Goal: Task Accomplishment & Management: Use online tool/utility

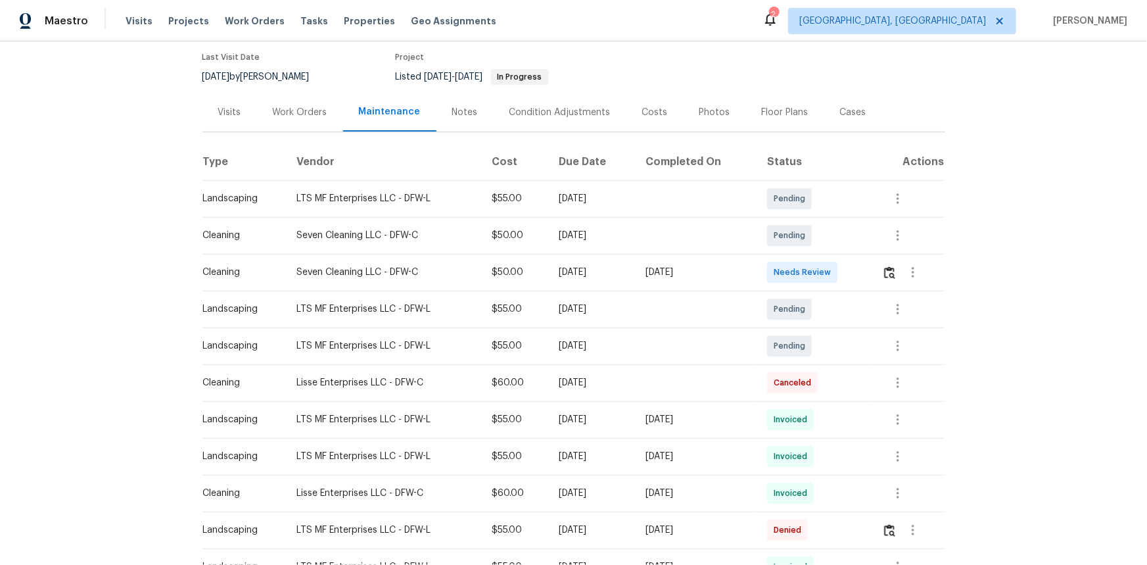
scroll to position [37, 0]
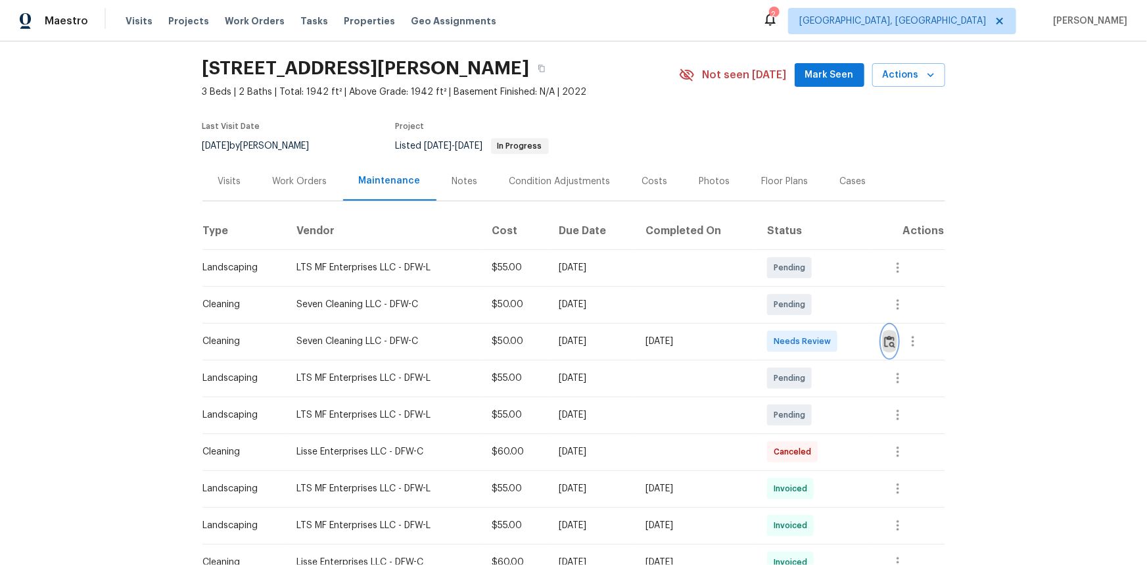
click at [894, 345] on img "button" at bounding box center [889, 341] width 11 height 12
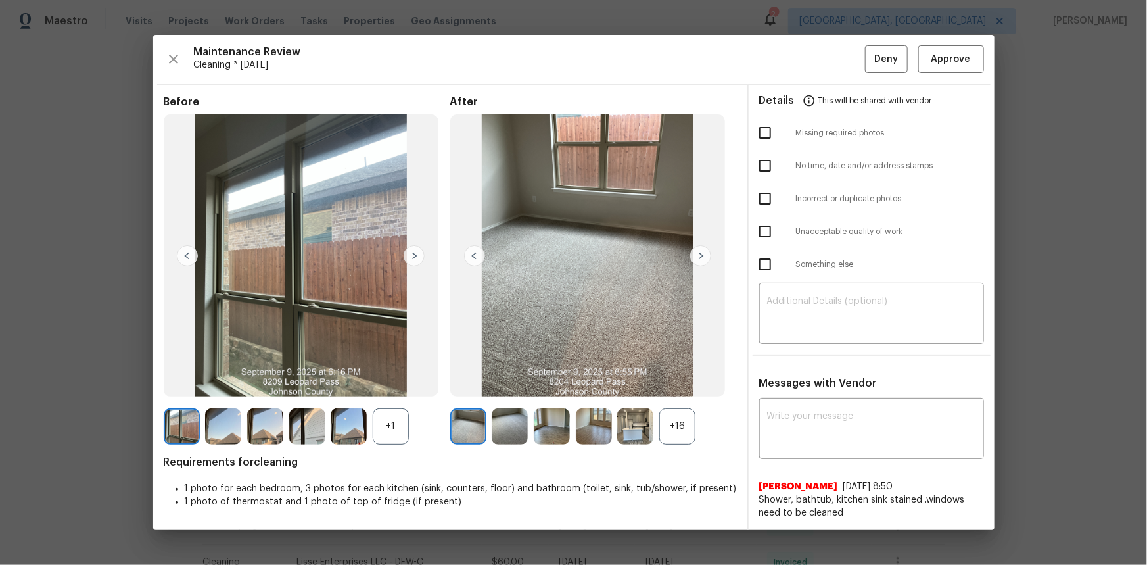
click at [685, 414] on div "+16" at bounding box center [678, 426] width 36 height 36
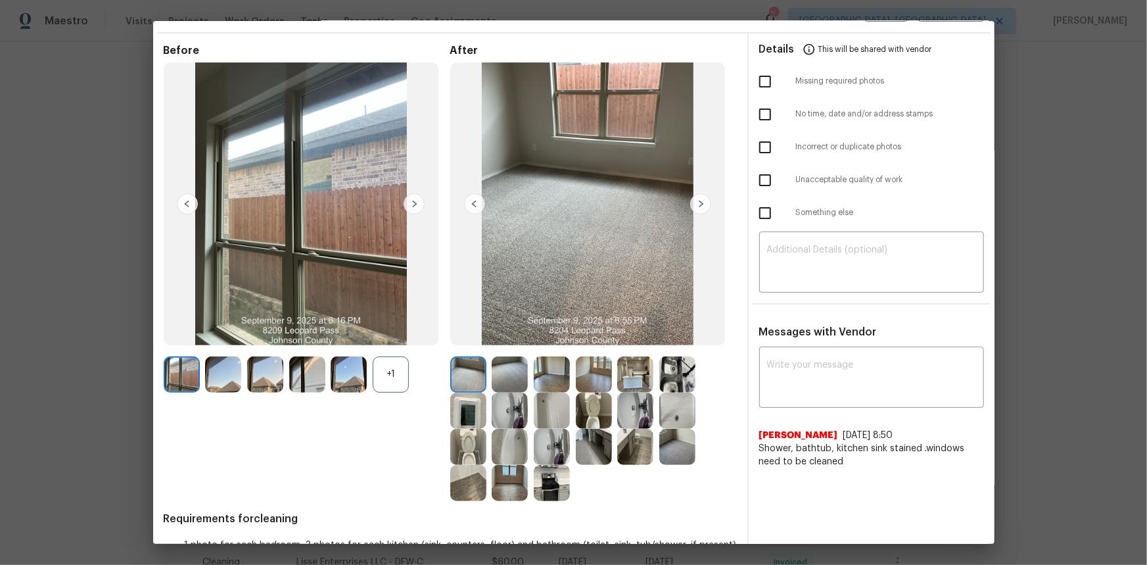
scroll to position [79, 0]
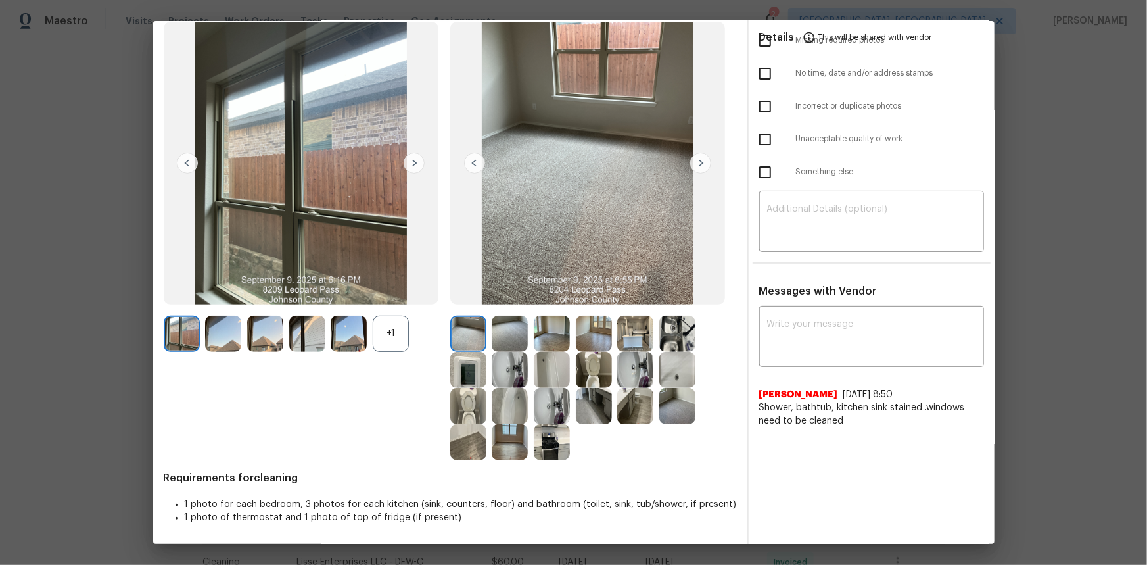
click at [467, 373] on img at bounding box center [468, 370] width 36 height 36
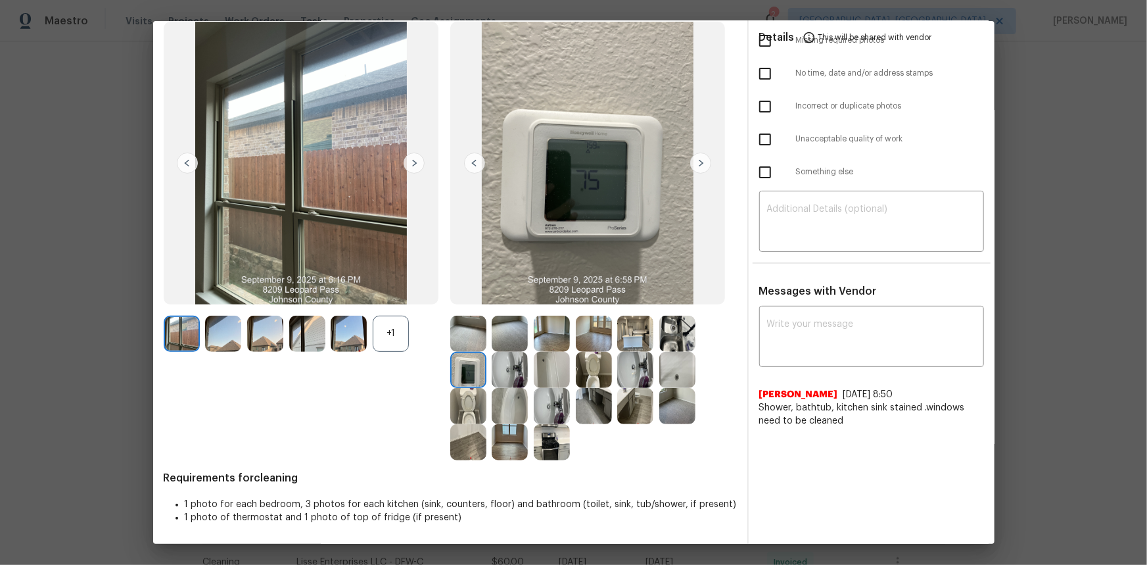
click at [467, 373] on img at bounding box center [468, 370] width 36 height 36
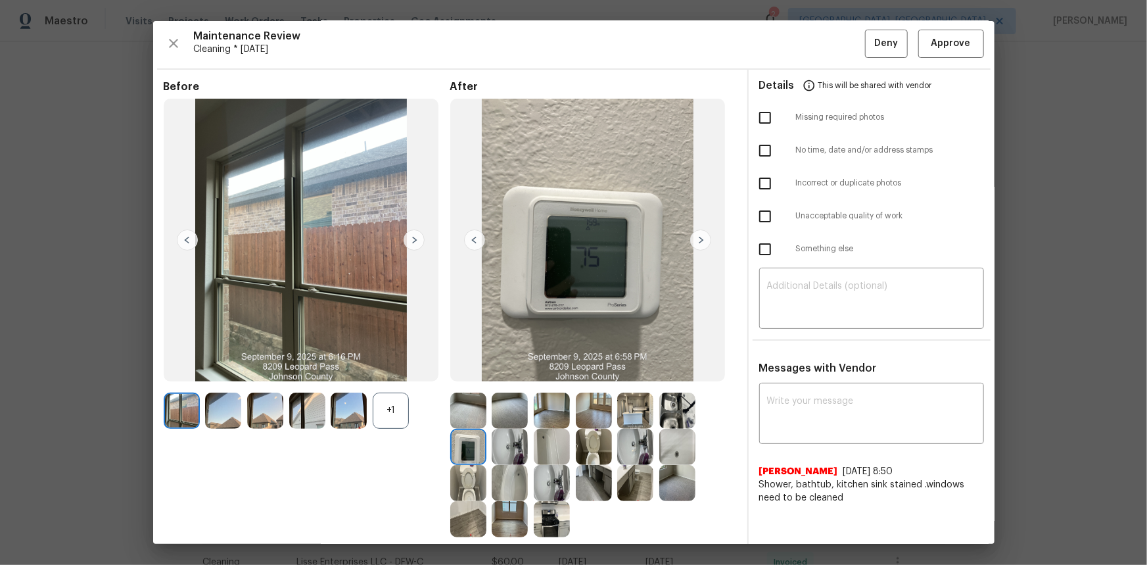
scroll to position [0, 0]
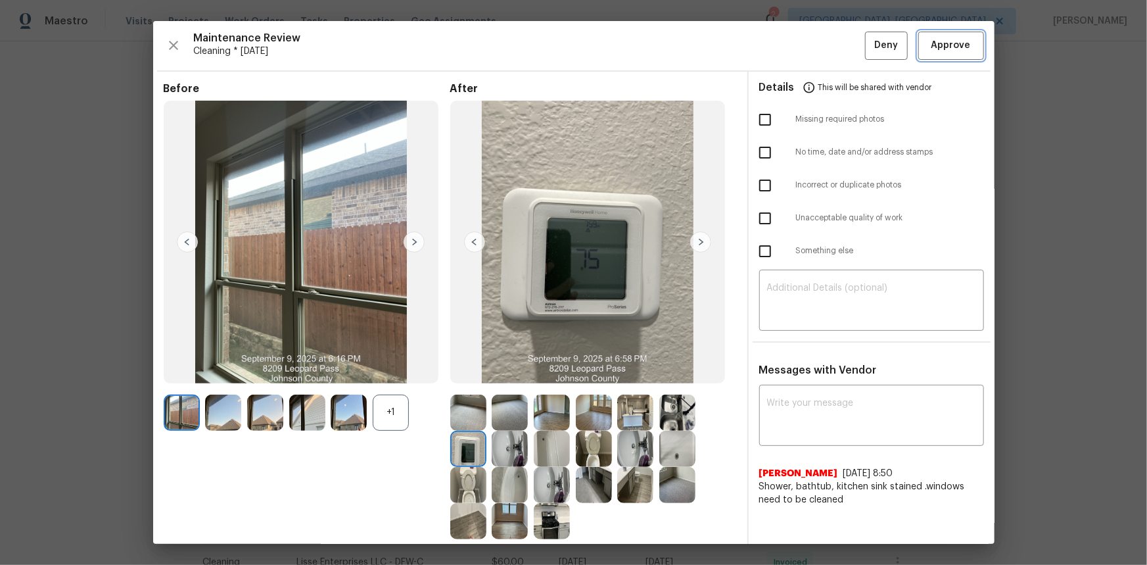
click at [932, 51] on span "Approve" at bounding box center [951, 45] width 39 height 16
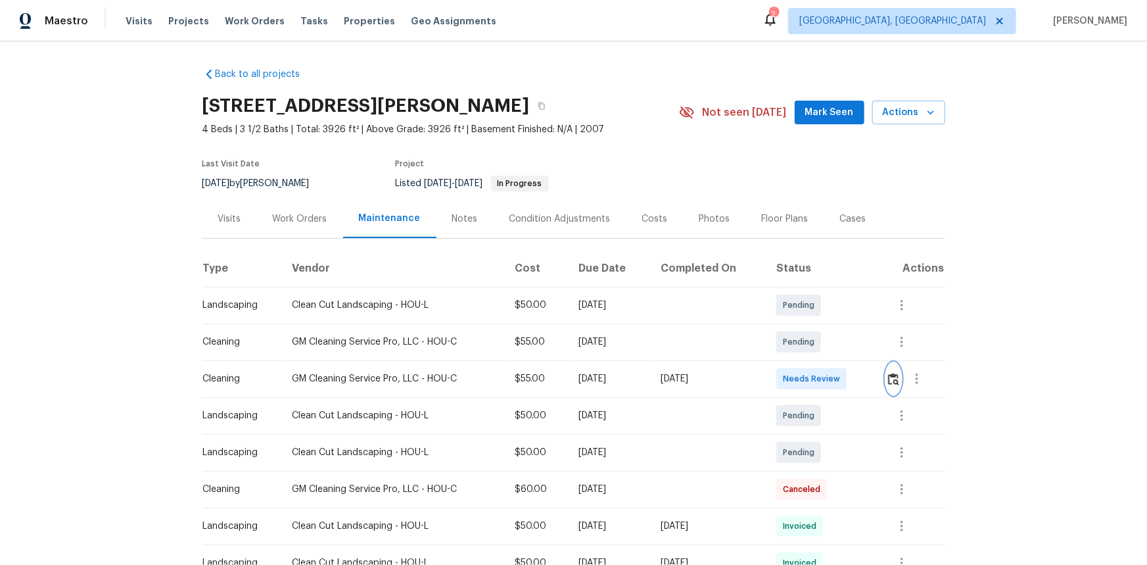
click at [816, 377] on img "button" at bounding box center [893, 379] width 11 height 12
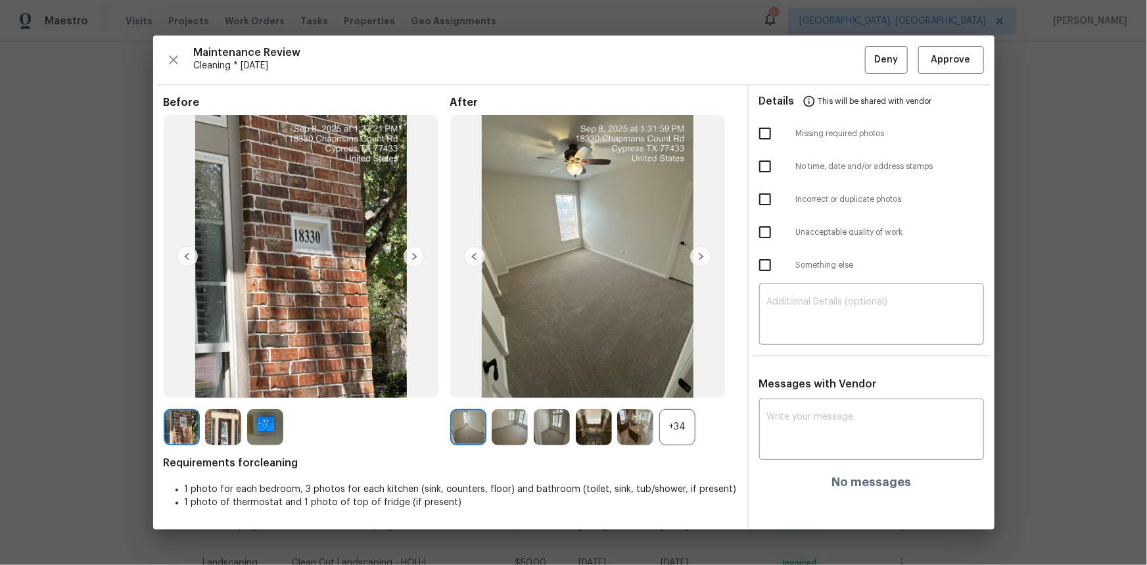
click at [270, 377] on img at bounding box center [265, 427] width 36 height 36
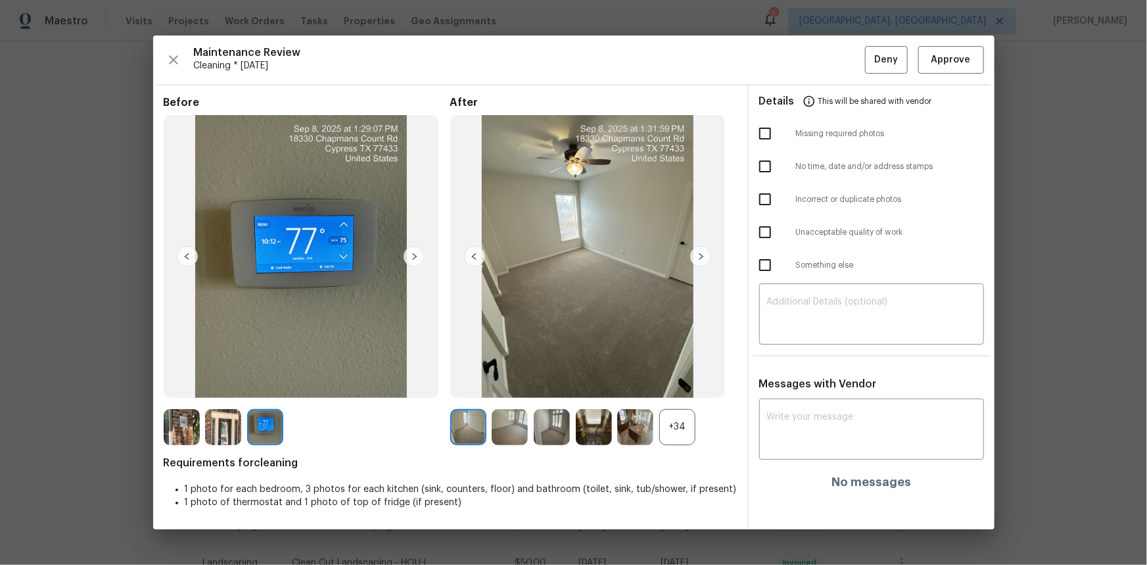
click at [270, 377] on img at bounding box center [265, 427] width 36 height 36
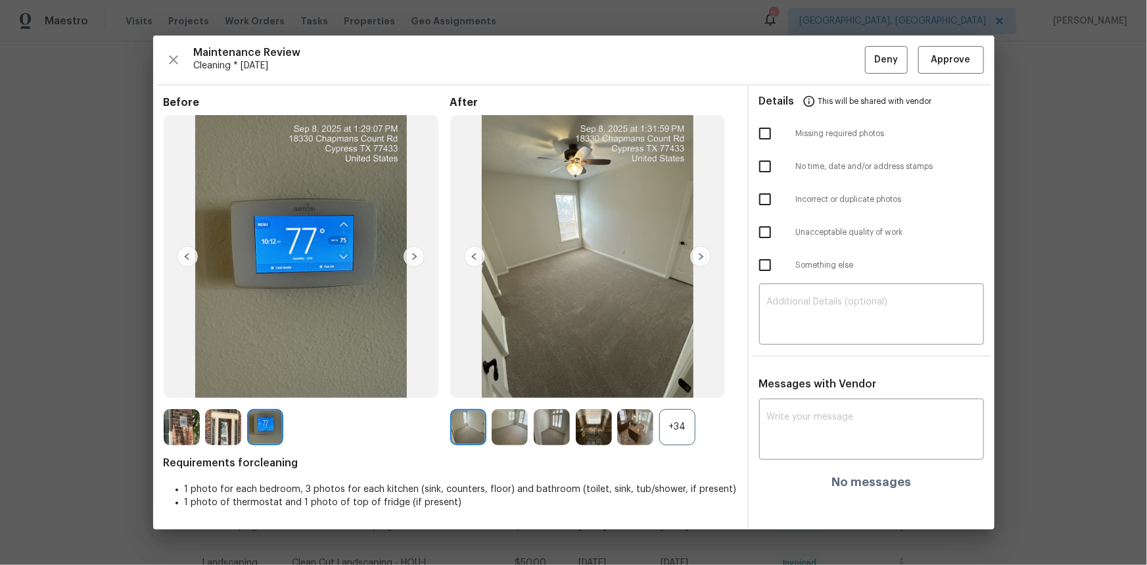
click at [270, 377] on img at bounding box center [265, 427] width 36 height 36
click at [268, 377] on img at bounding box center [265, 427] width 36 height 36
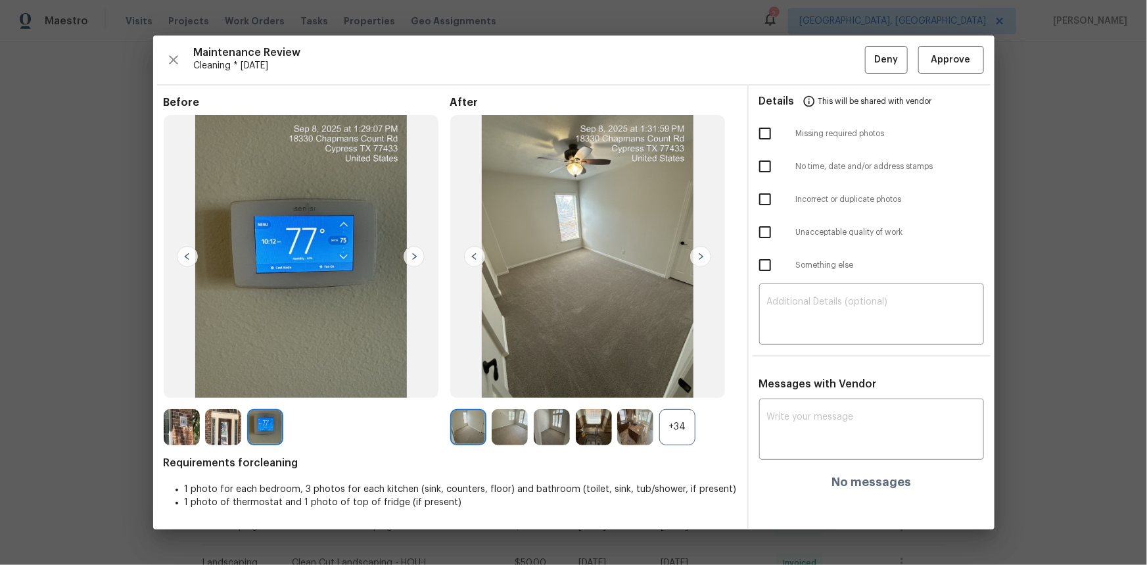
click at [268, 377] on img at bounding box center [265, 427] width 36 height 36
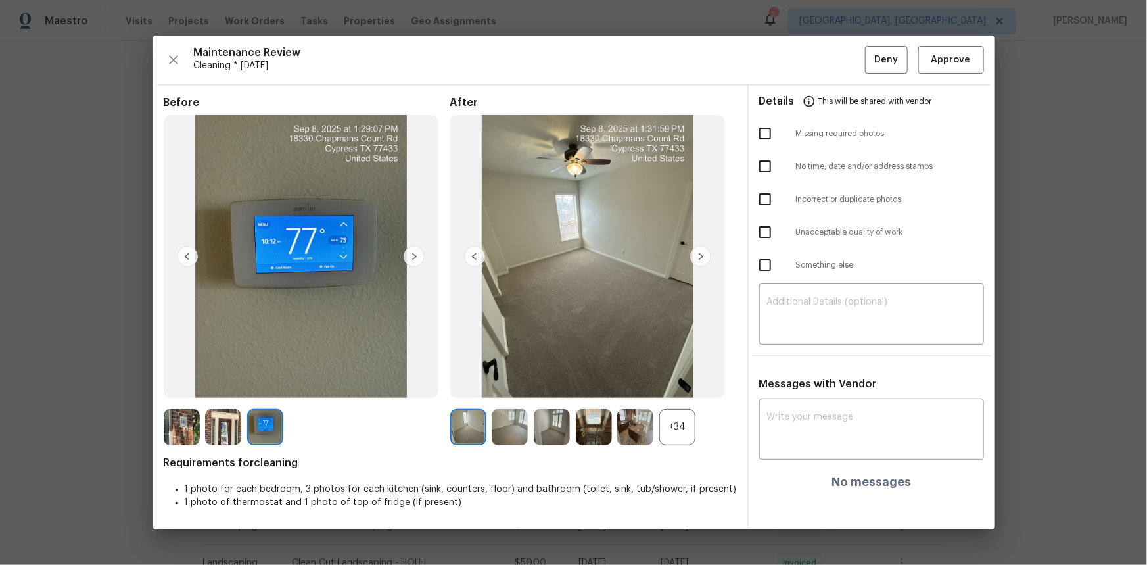
click at [268, 377] on img at bounding box center [265, 427] width 36 height 36
click at [816, 66] on span "Approve" at bounding box center [951, 60] width 39 height 16
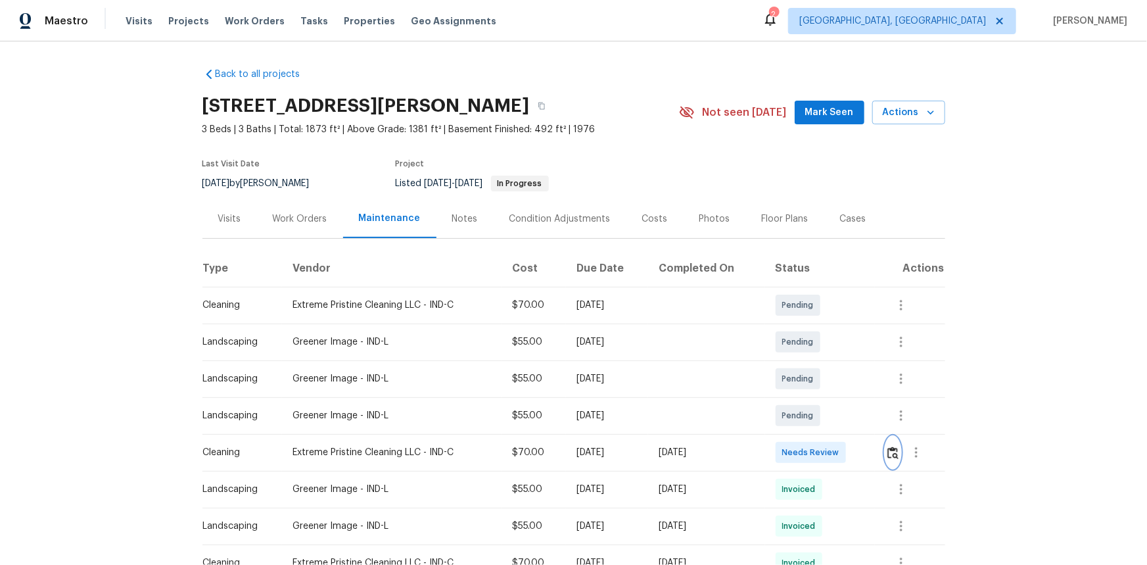
click at [816, 377] on img "button" at bounding box center [893, 452] width 11 height 12
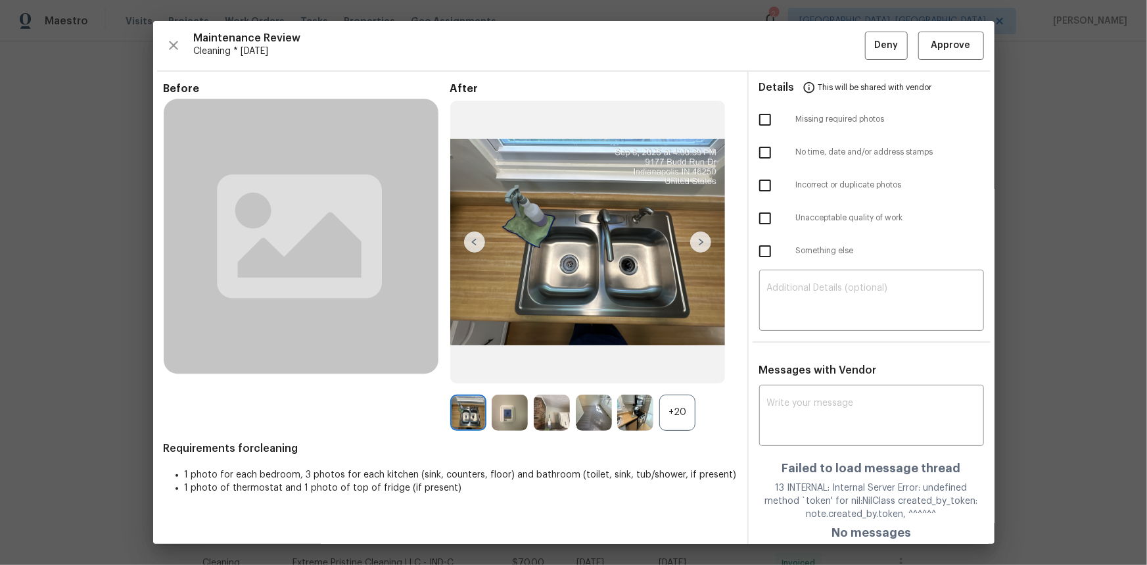
drag, startPoint x: 670, startPoint y: 460, endPoint x: 672, endPoint y: 445, distance: 15.9
click at [670, 377] on div "Requirements for cleaning 1 photo for each bedroom, 3 photos for each kitchen (…" at bounding box center [450, 473] width 573 height 62
click at [667, 377] on div "+20" at bounding box center [678, 413] width 36 height 36
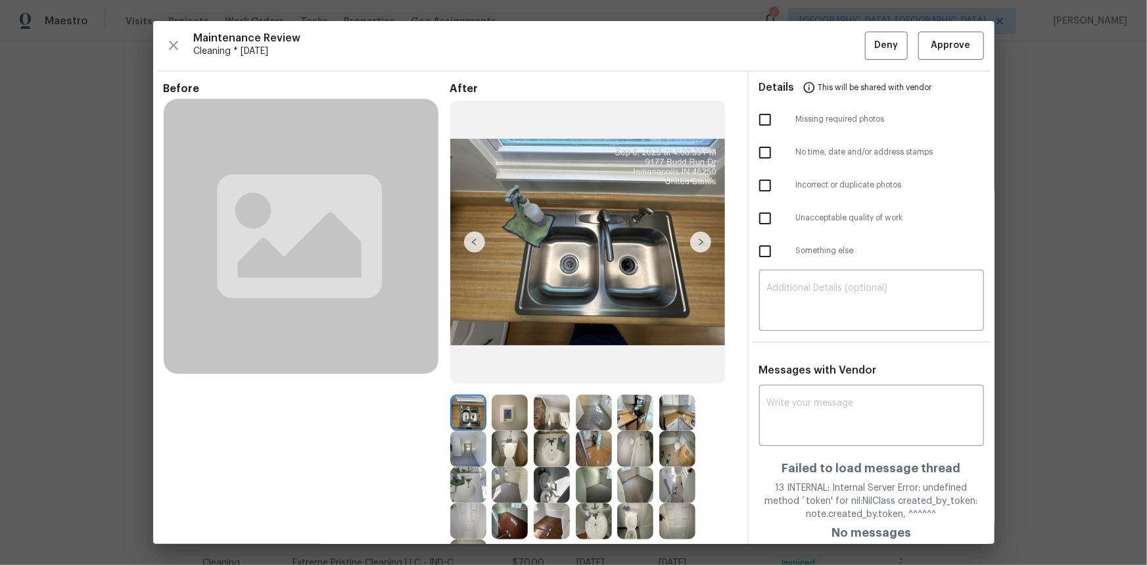
click at [501, 377] on img at bounding box center [510, 413] width 36 height 36
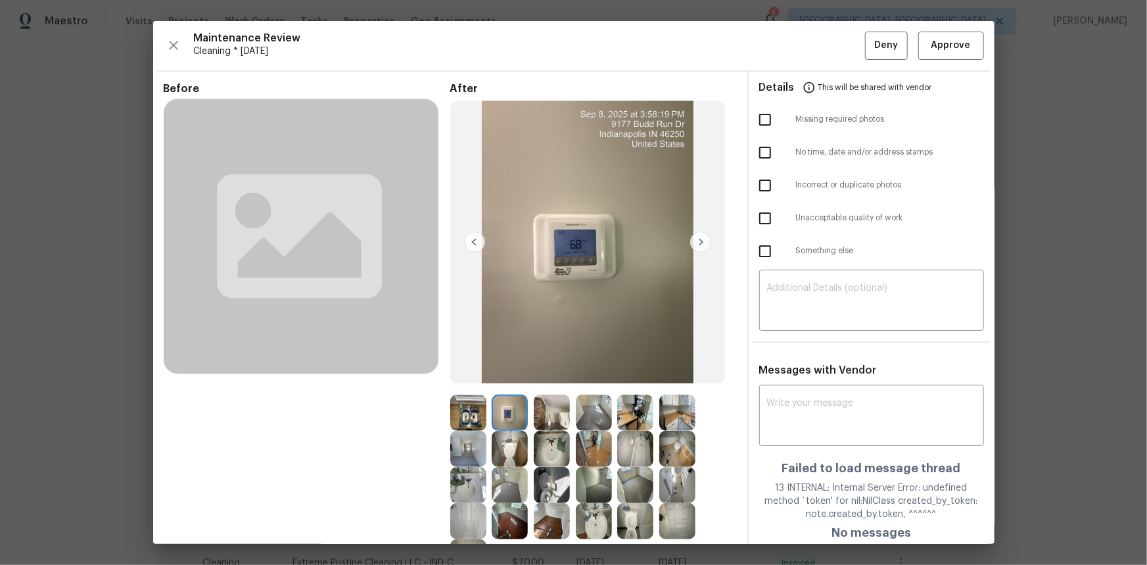
click at [501, 377] on img at bounding box center [510, 413] width 36 height 36
click at [816, 46] on span "Approve" at bounding box center [951, 45] width 39 height 16
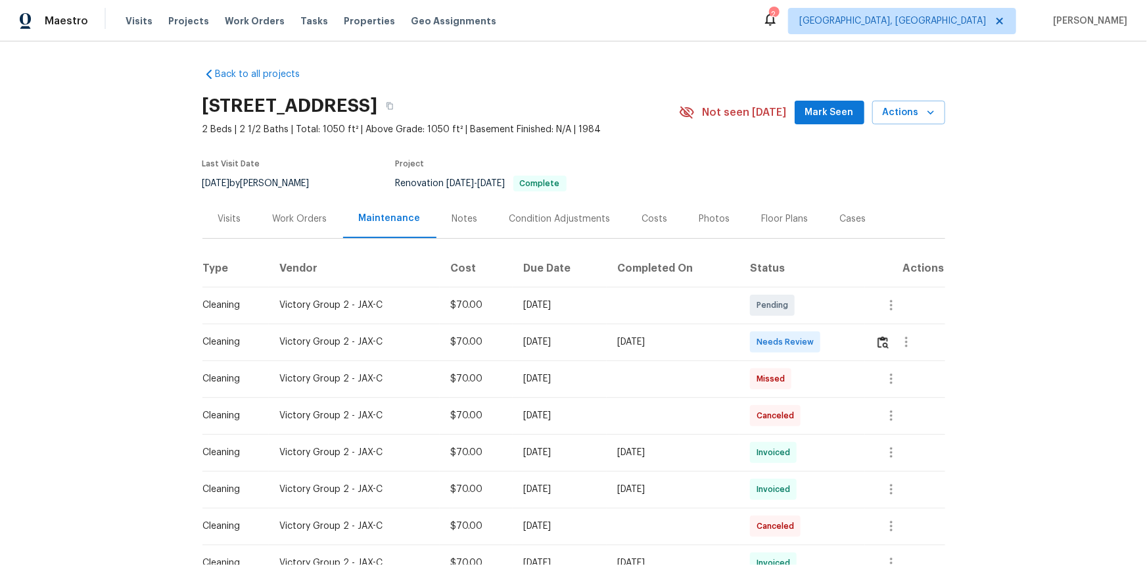
drag, startPoint x: 875, startPoint y: 348, endPoint x: 871, endPoint y: 358, distance: 11.2
click at [816, 348] on div at bounding box center [910, 342] width 68 height 32
click at [816, 349] on img "button" at bounding box center [883, 342] width 11 height 12
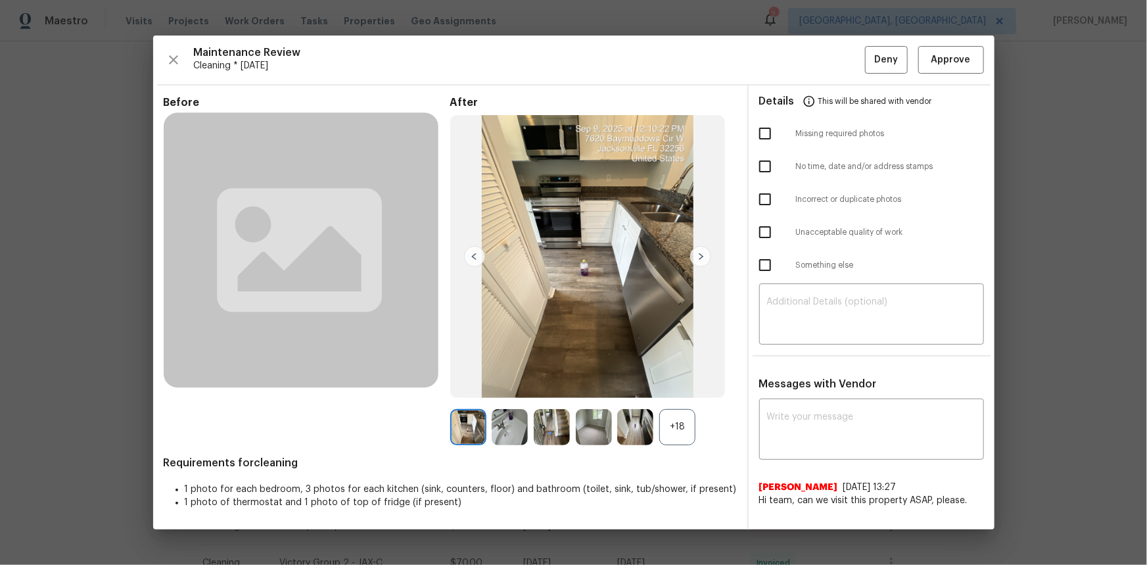
click at [670, 377] on div "+18" at bounding box center [678, 427] width 36 height 36
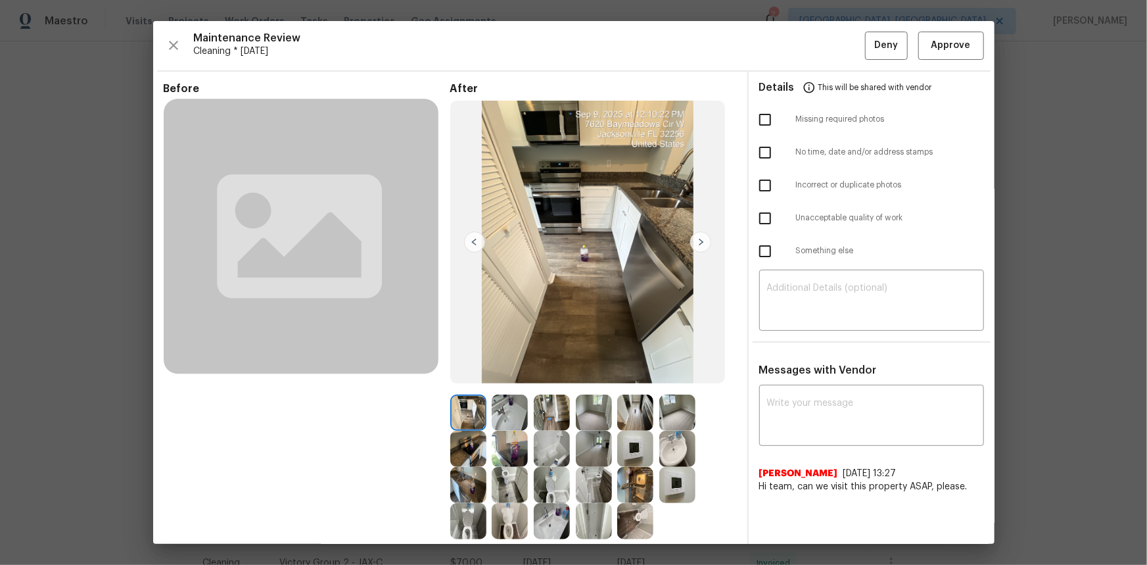
click at [629, 377] on img at bounding box center [635, 449] width 36 height 36
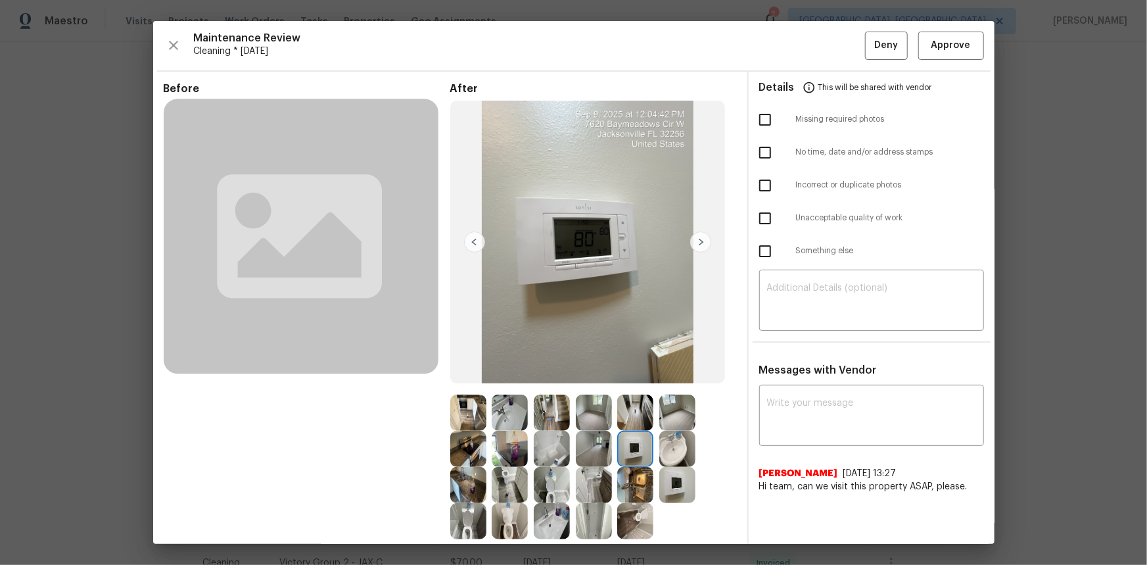
click at [629, 377] on img at bounding box center [635, 449] width 36 height 36
click at [816, 46] on span "Approve" at bounding box center [951, 45] width 39 height 16
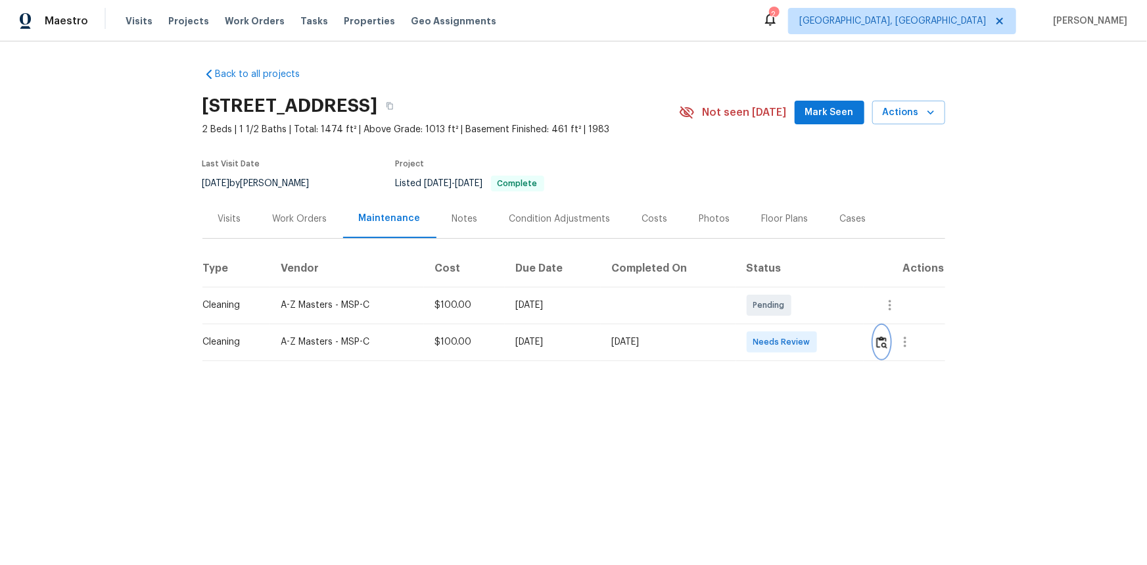
click at [816, 341] on img "button" at bounding box center [882, 342] width 11 height 12
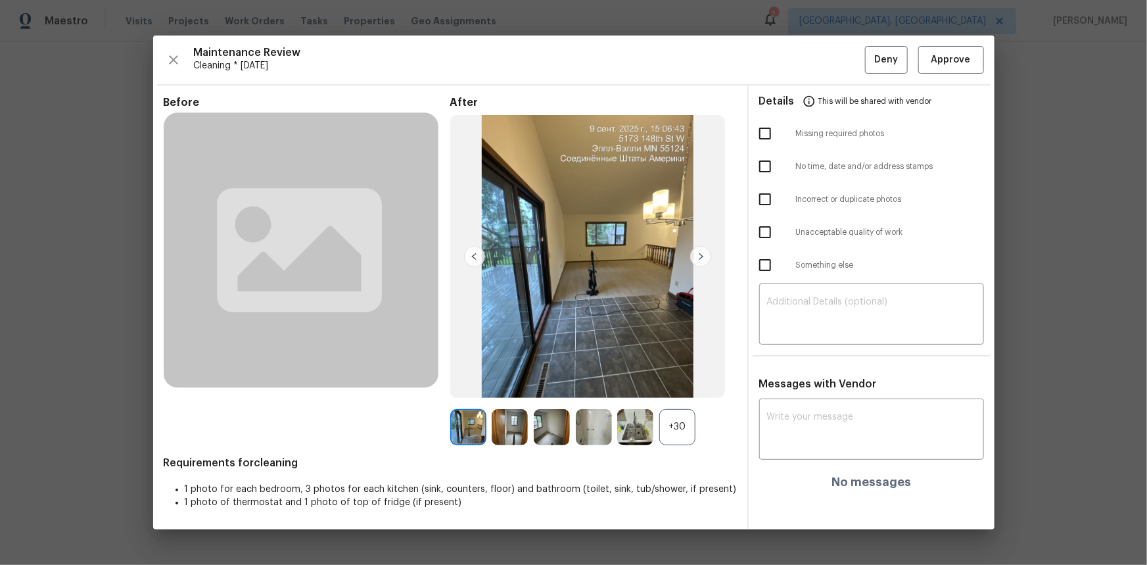
click at [674, 377] on div "+30" at bounding box center [678, 427] width 36 height 36
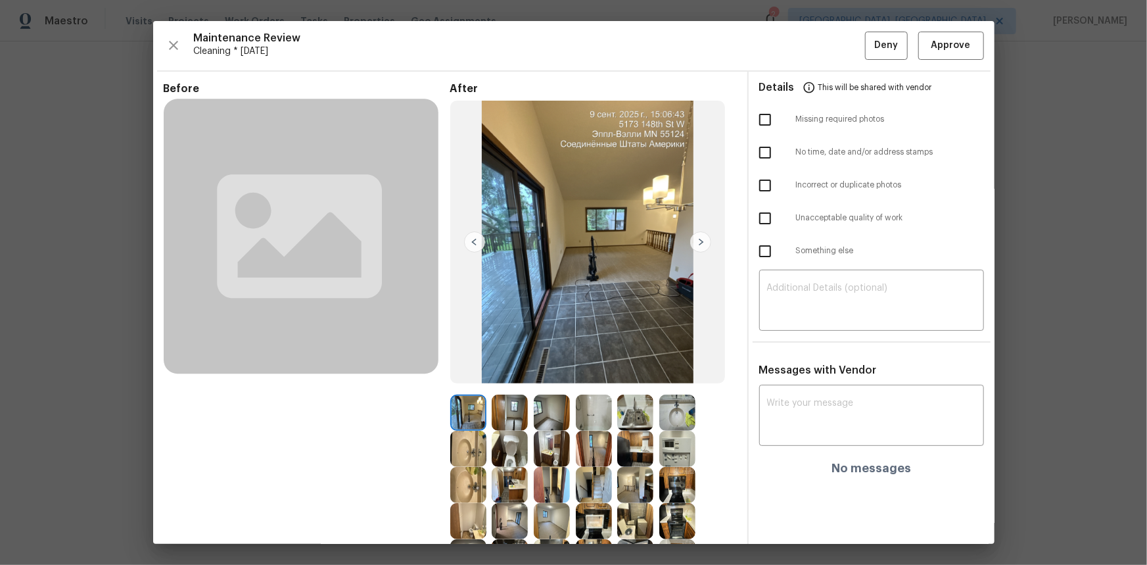
click at [665, 377] on img at bounding box center [678, 449] width 36 height 36
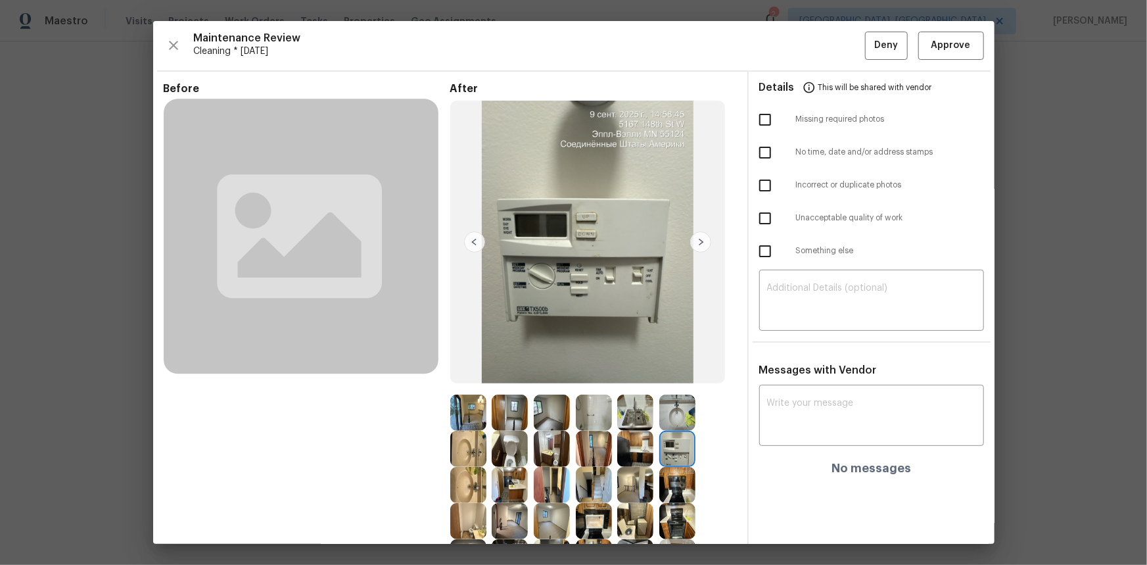
click at [665, 377] on img at bounding box center [678, 449] width 36 height 36
click at [786, 377] on textarea at bounding box center [871, 416] width 209 height 37
paste textarea "Maintenance Audit Team: Hello! Unfortunately this cleaning visit completed on […"
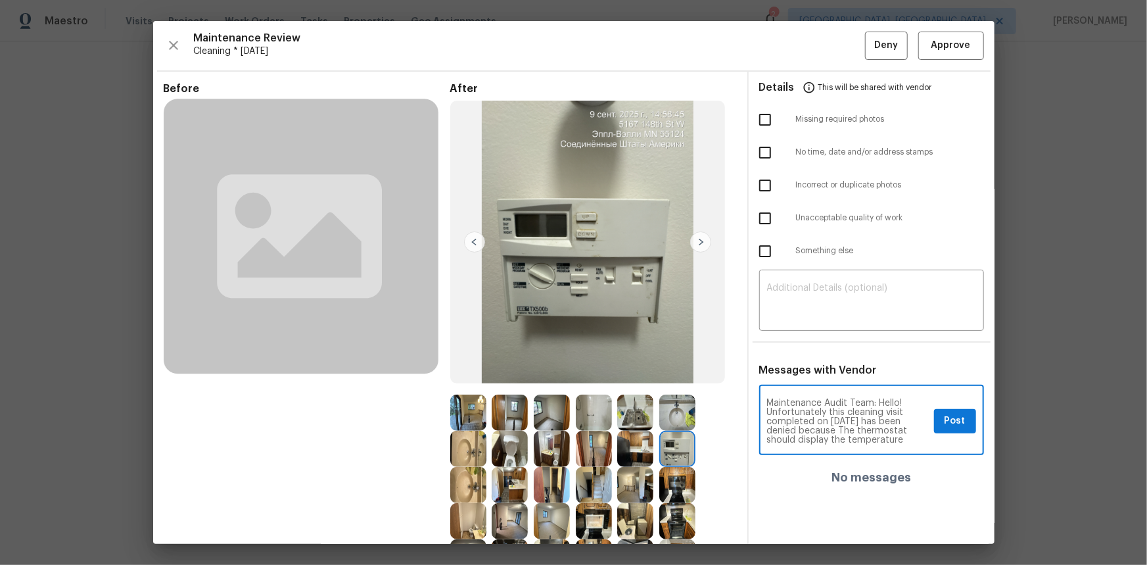
type textarea "Maintenance Audit Team: Hello! Unfortunately this cleaning visit completed on 0…"
click at [816, 377] on span "Post" at bounding box center [955, 421] width 21 height 16
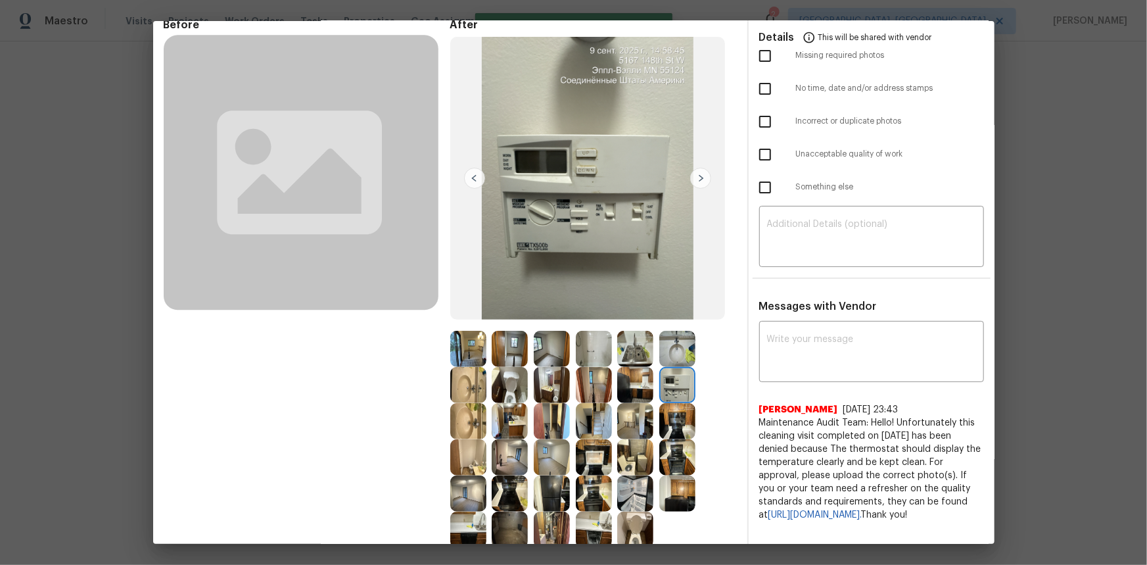
scroll to position [0, 0]
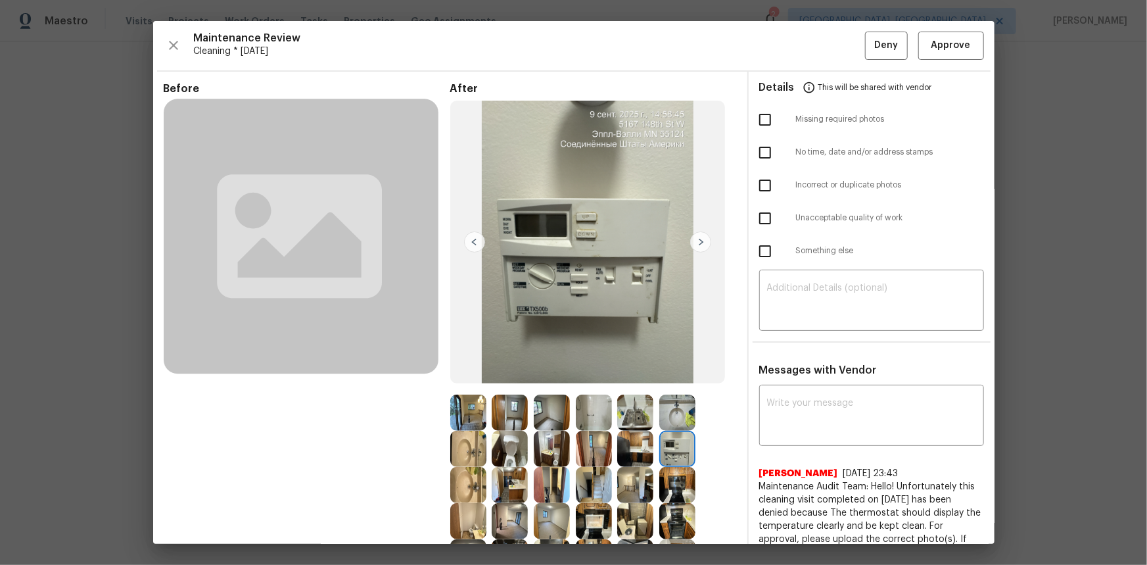
click at [756, 256] on input "checkbox" at bounding box center [766, 251] width 28 height 28
checkbox input "true"
click at [816, 39] on span "Deny" at bounding box center [887, 45] width 24 height 16
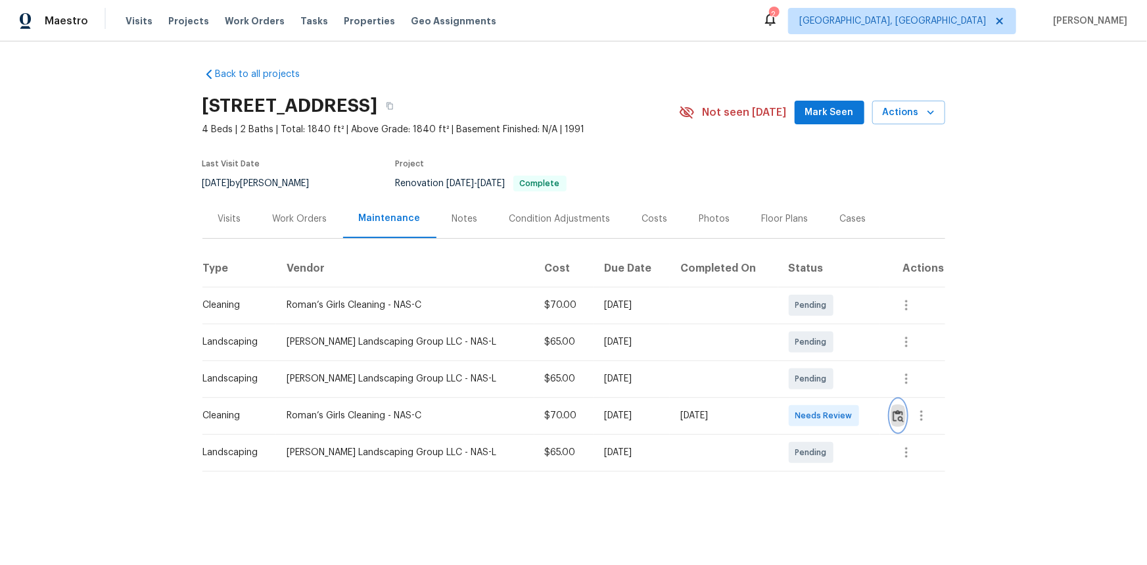
click at [893, 421] on img "button" at bounding box center [898, 416] width 11 height 12
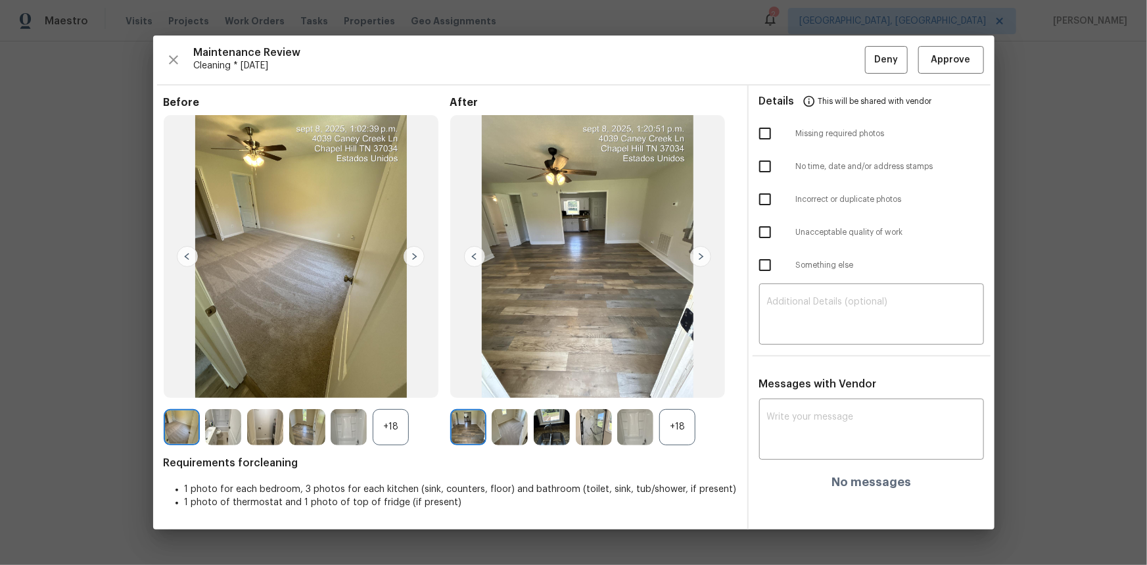
click at [663, 431] on div "+18" at bounding box center [678, 427] width 36 height 36
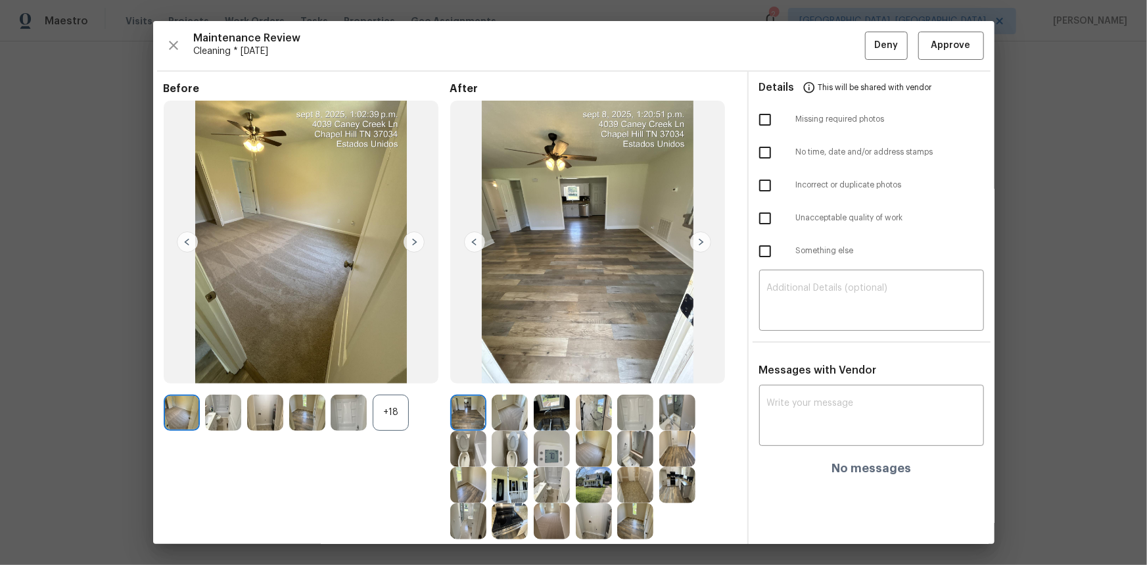
click at [550, 448] on img at bounding box center [552, 449] width 36 height 36
click at [550, 446] on img at bounding box center [552, 449] width 36 height 36
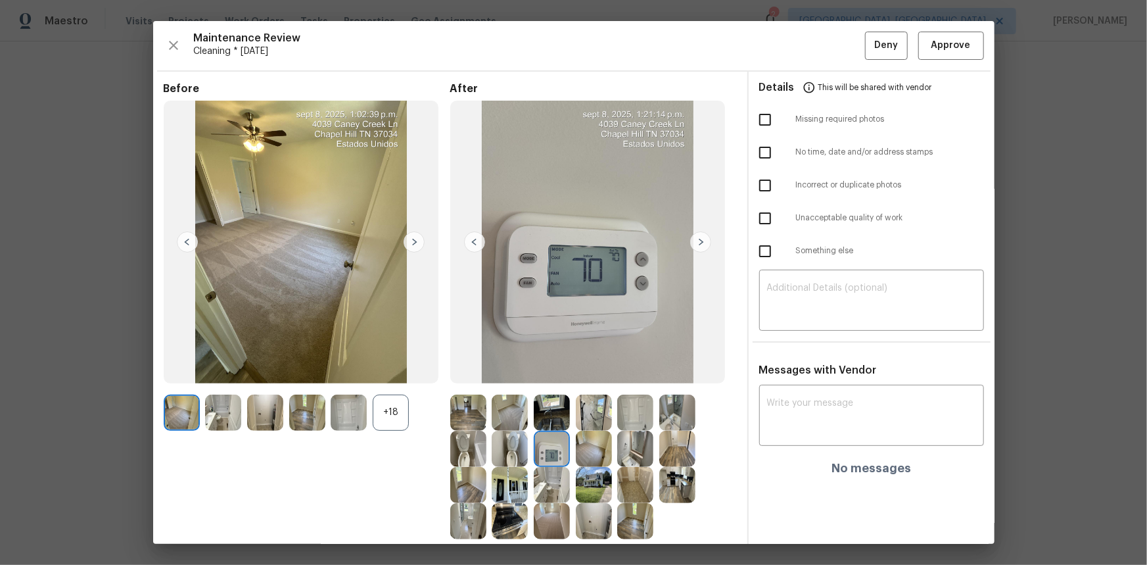
click at [554, 450] on img at bounding box center [552, 449] width 36 height 36
click at [929, 38] on span "Approve" at bounding box center [951, 45] width 45 height 16
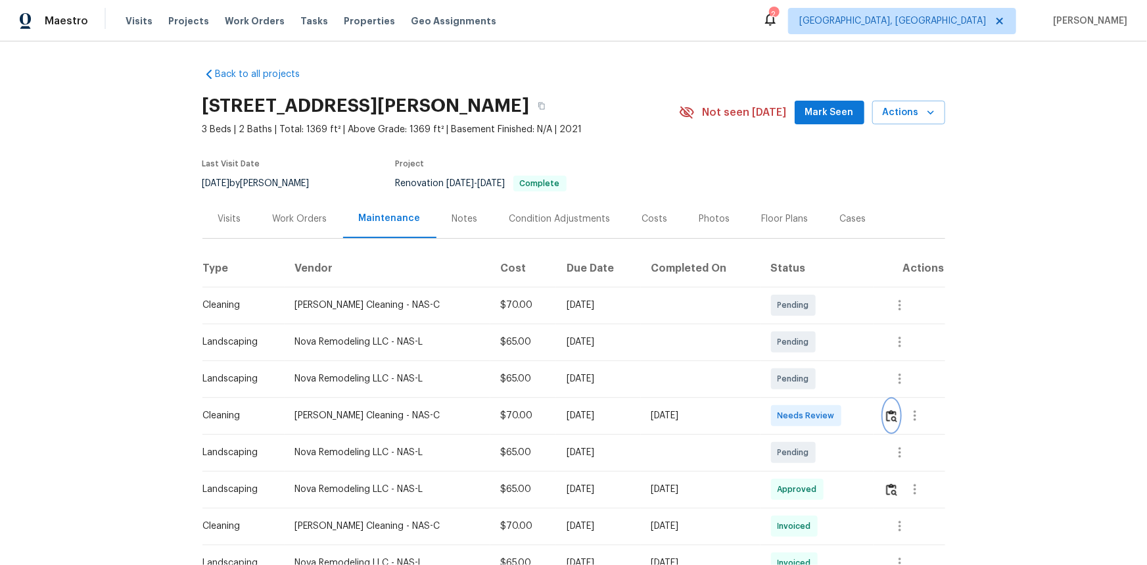
click at [888, 420] on img "button" at bounding box center [891, 416] width 11 height 12
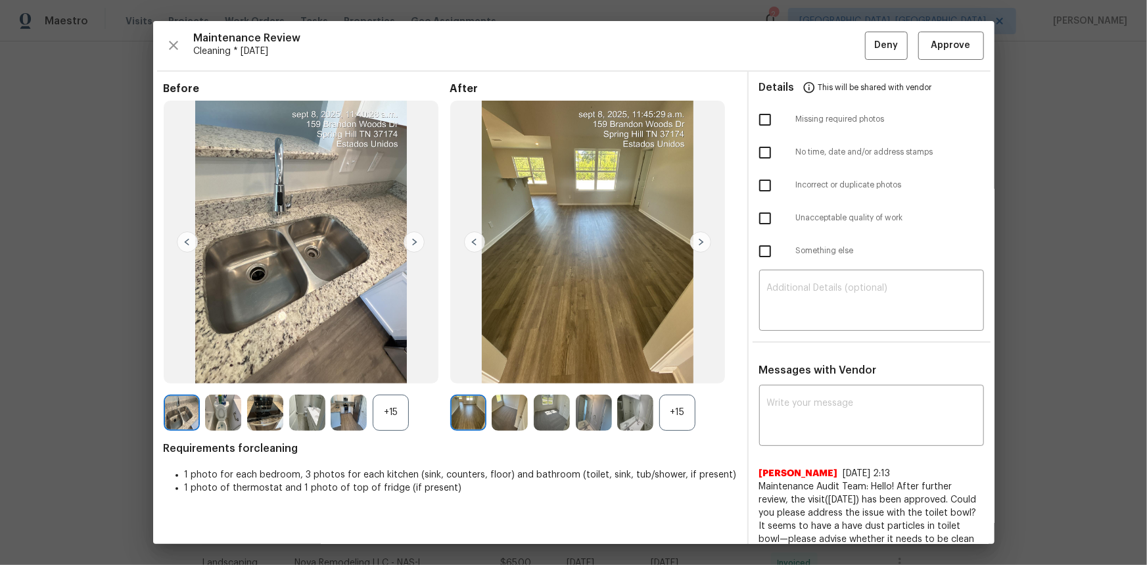
click at [670, 412] on div "+15" at bounding box center [678, 413] width 36 height 36
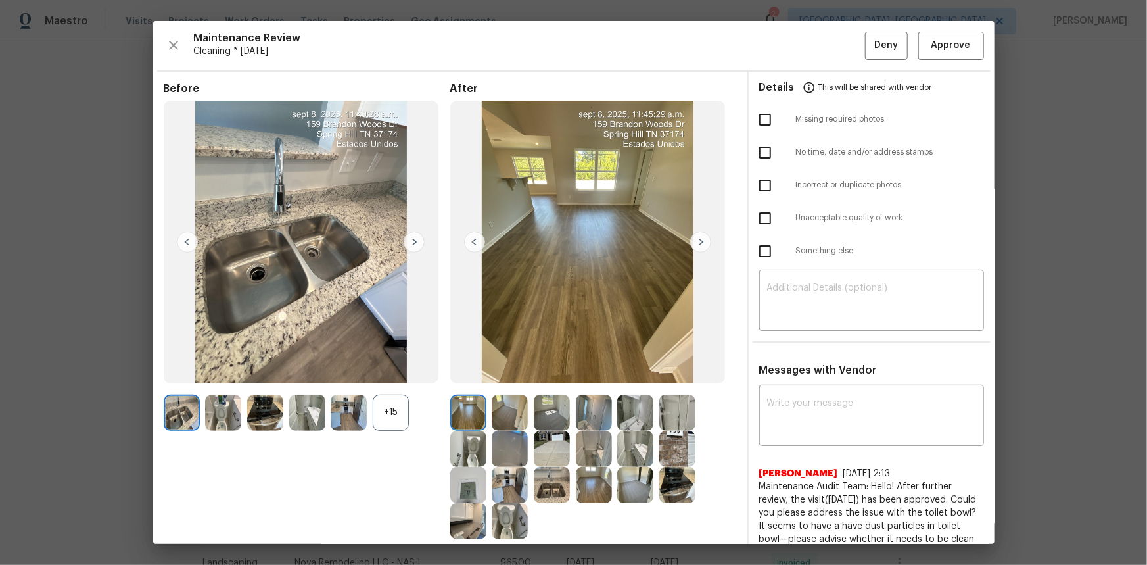
click at [466, 483] on img at bounding box center [468, 485] width 36 height 36
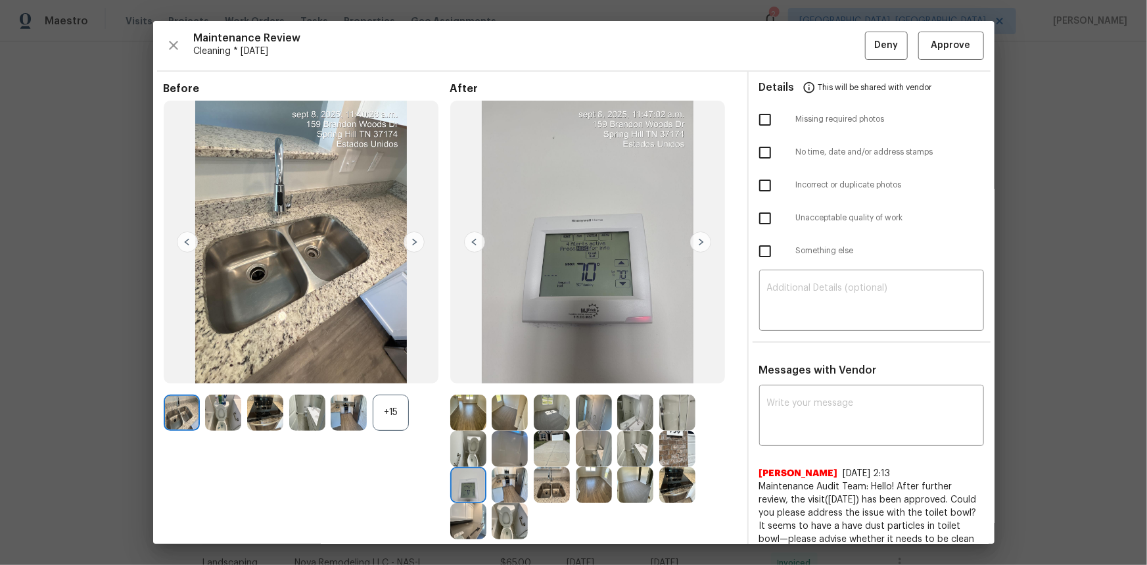
click at [466, 483] on img at bounding box center [468, 485] width 36 height 36
click at [944, 41] on span "Approve" at bounding box center [951, 45] width 39 height 16
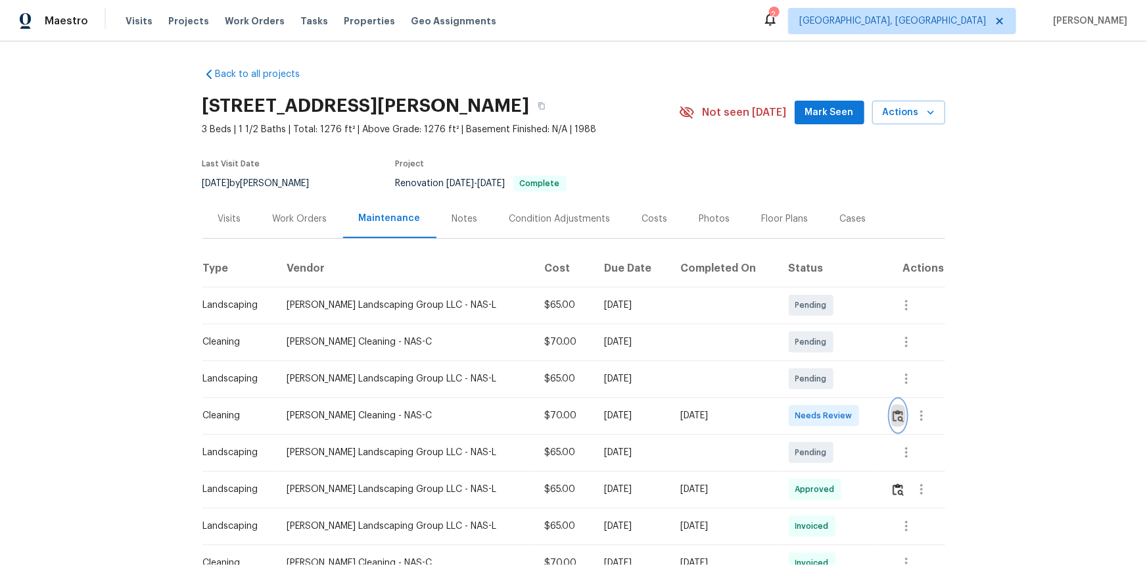
click at [816, 377] on img "button" at bounding box center [898, 416] width 11 height 12
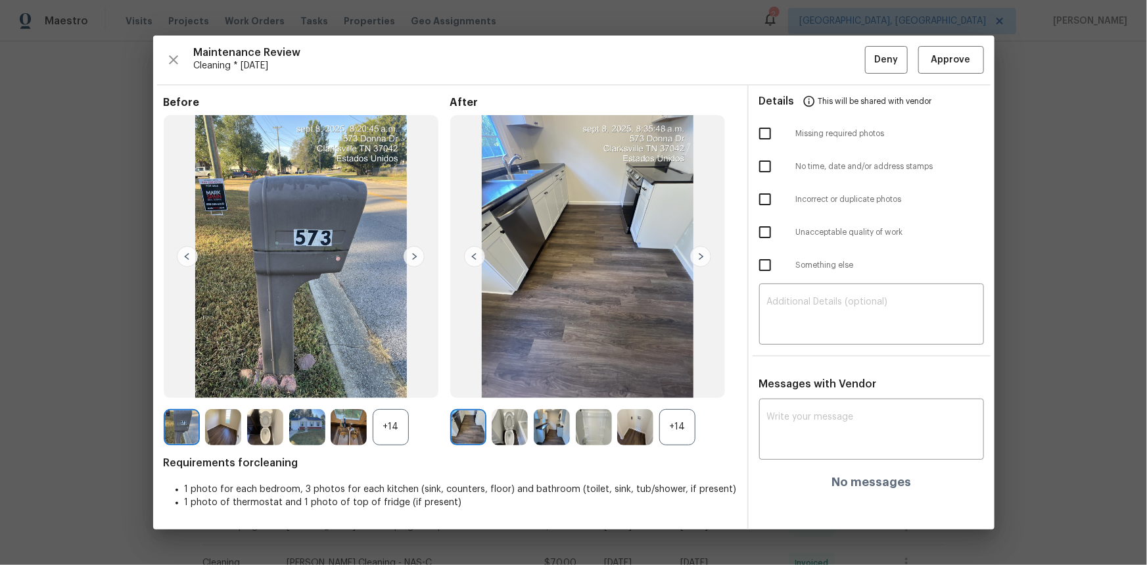
click at [675, 377] on div "+14" at bounding box center [678, 427] width 36 height 36
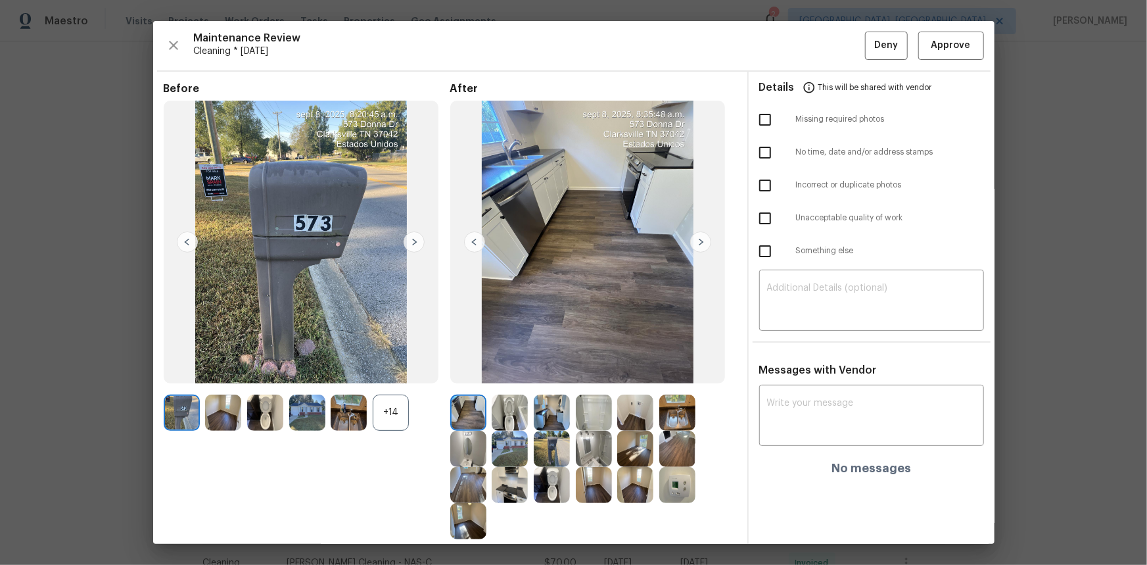
click at [580, 377] on img at bounding box center [594, 449] width 36 height 36
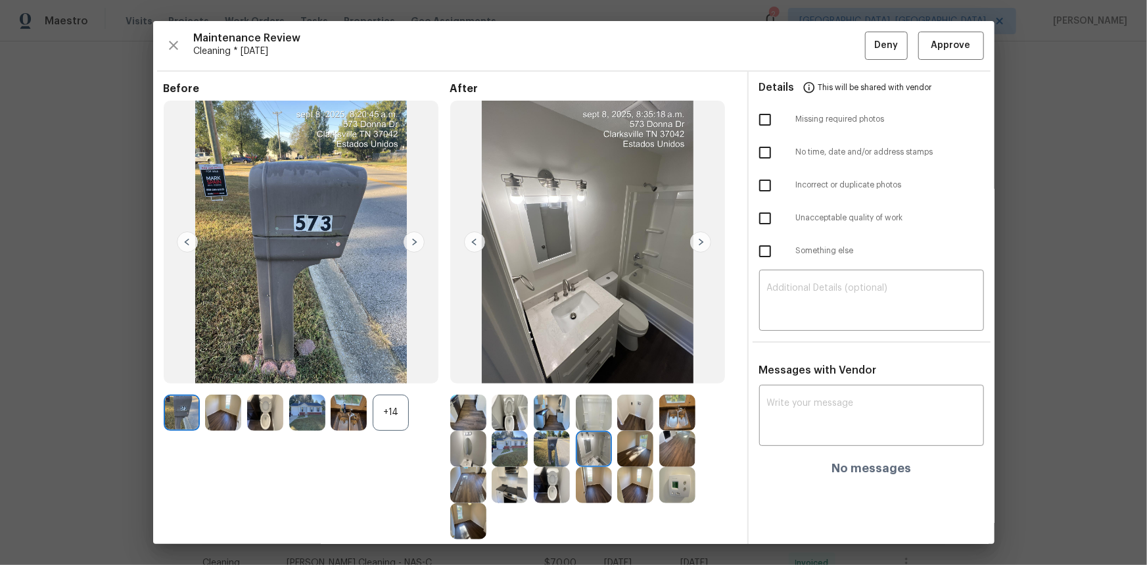
click at [682, 377] on img at bounding box center [678, 485] width 36 height 36
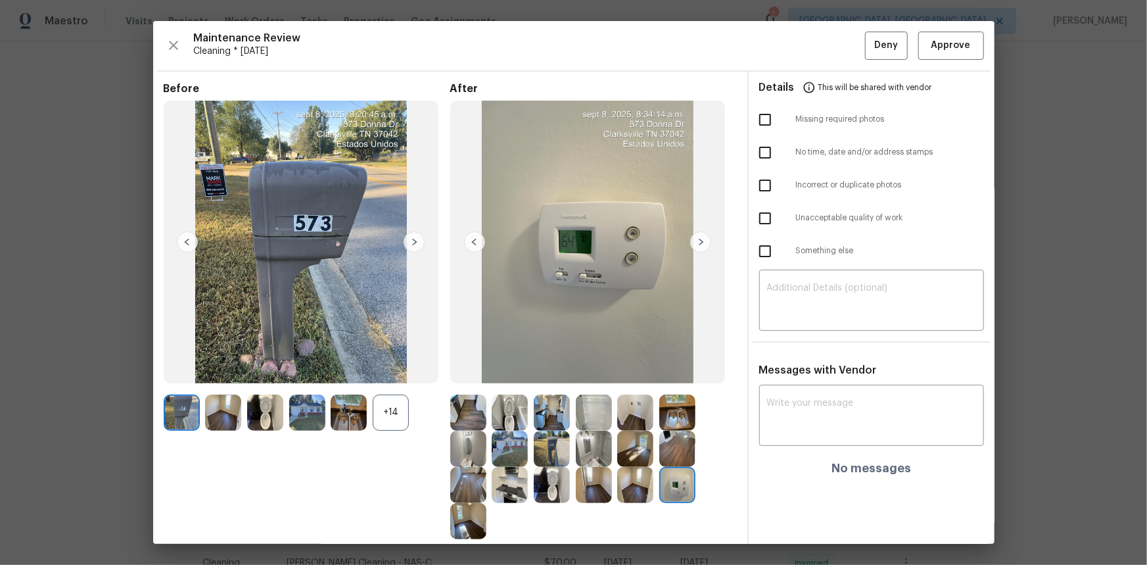
click at [681, 377] on img at bounding box center [678, 485] width 36 height 36
click at [816, 46] on span "Approve" at bounding box center [951, 45] width 39 height 16
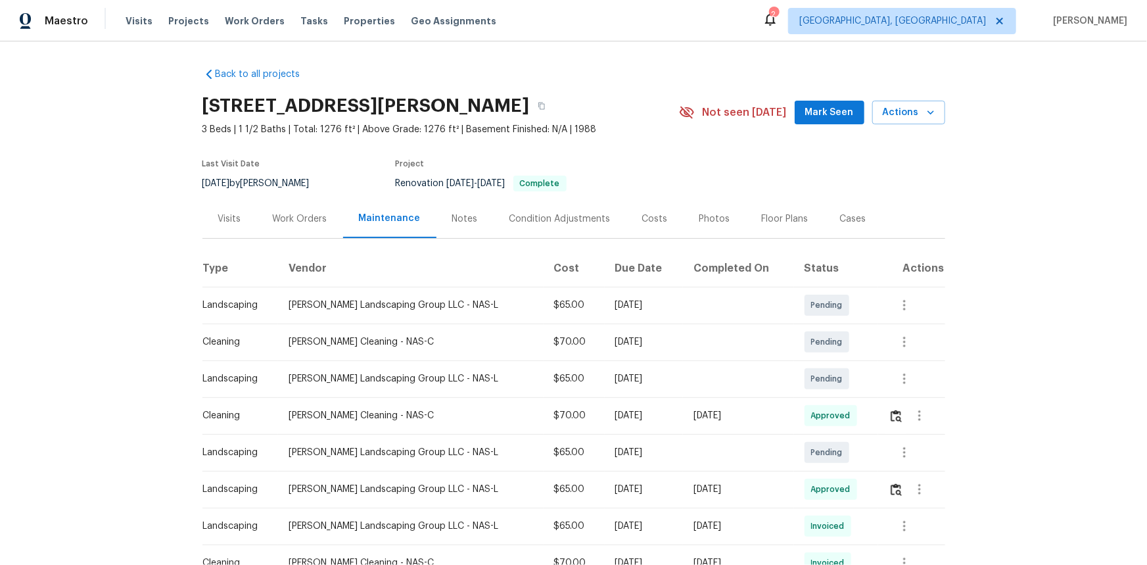
click at [78, 176] on div "Back to all projects 573 Donna Dr, Clarksville, TN 37042 3 Beds | 1 1/2 Baths |…" at bounding box center [573, 302] width 1147 height 523
drag, startPoint x: 97, startPoint y: 175, endPoint x: 114, endPoint y: 250, distance: 76.9
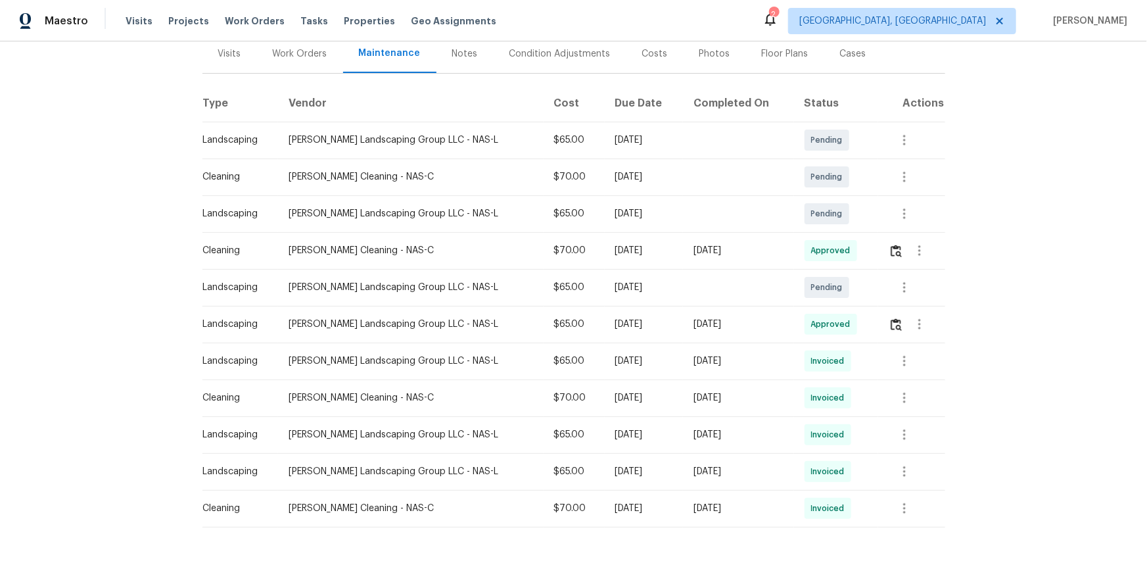
scroll to position [35, 0]
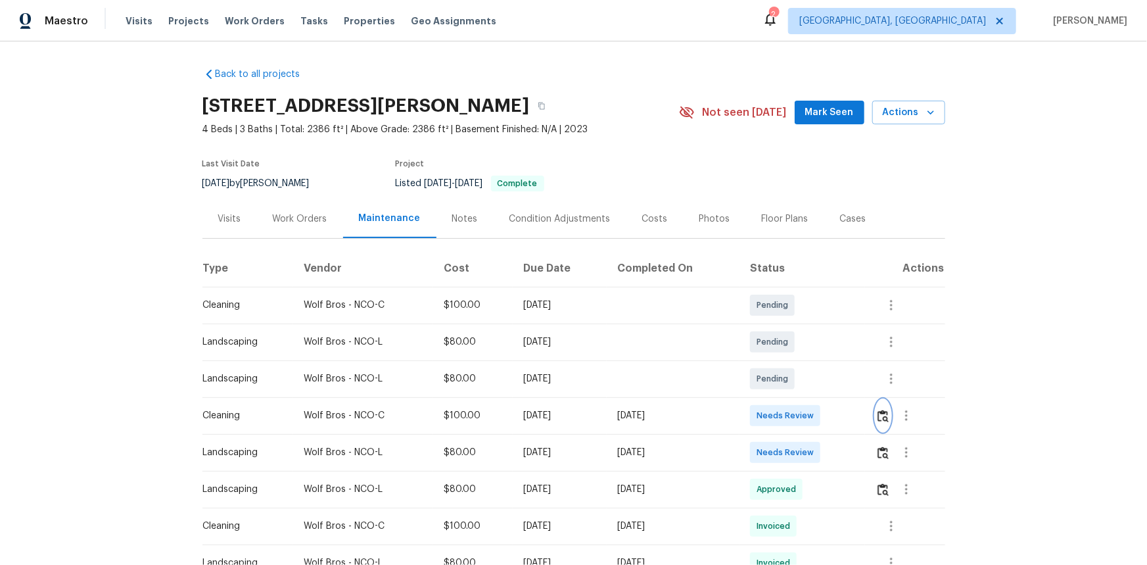
click at [816, 377] on img "button" at bounding box center [883, 416] width 11 height 12
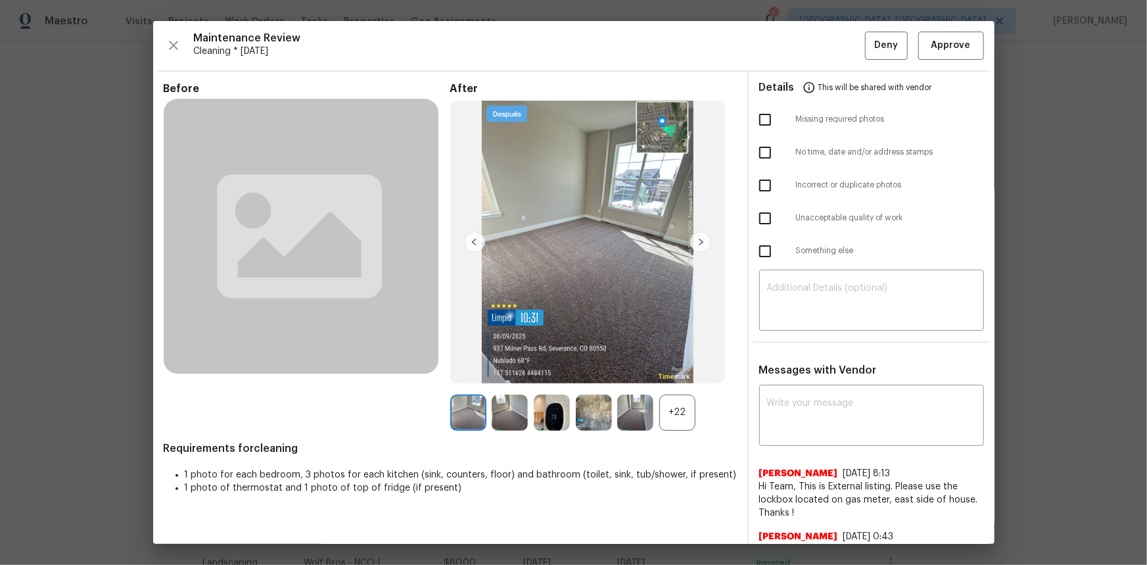
click at [559, 377] on img at bounding box center [552, 413] width 36 height 36
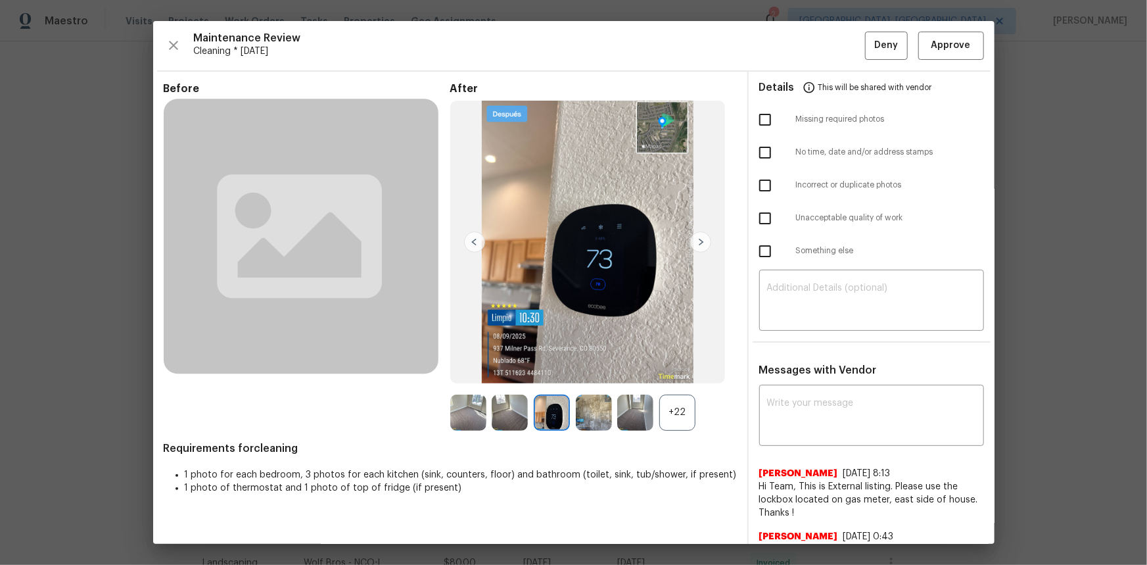
click at [559, 377] on img at bounding box center [552, 413] width 36 height 36
click at [536, 377] on img at bounding box center [552, 413] width 36 height 36
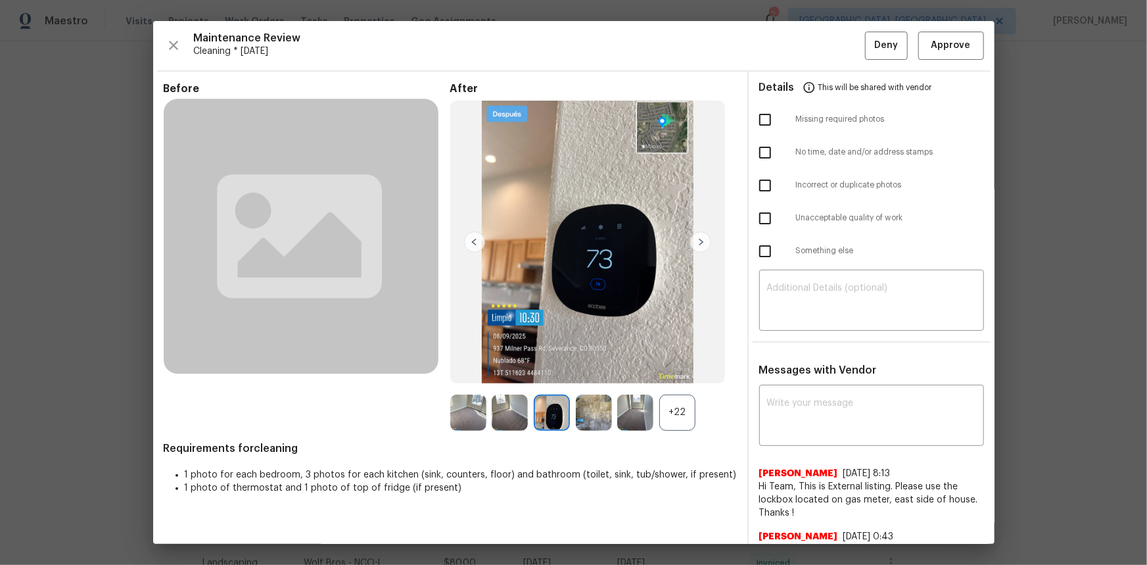
click at [536, 377] on img at bounding box center [552, 413] width 36 height 36
click at [816, 45] on span "Approve" at bounding box center [951, 45] width 39 height 16
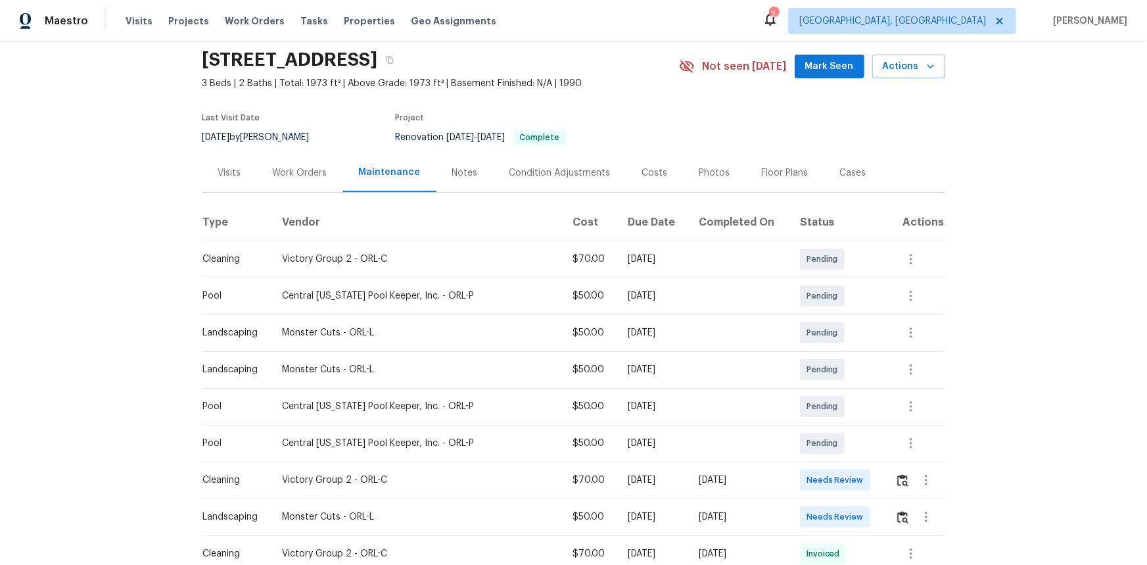
scroll to position [37, 0]
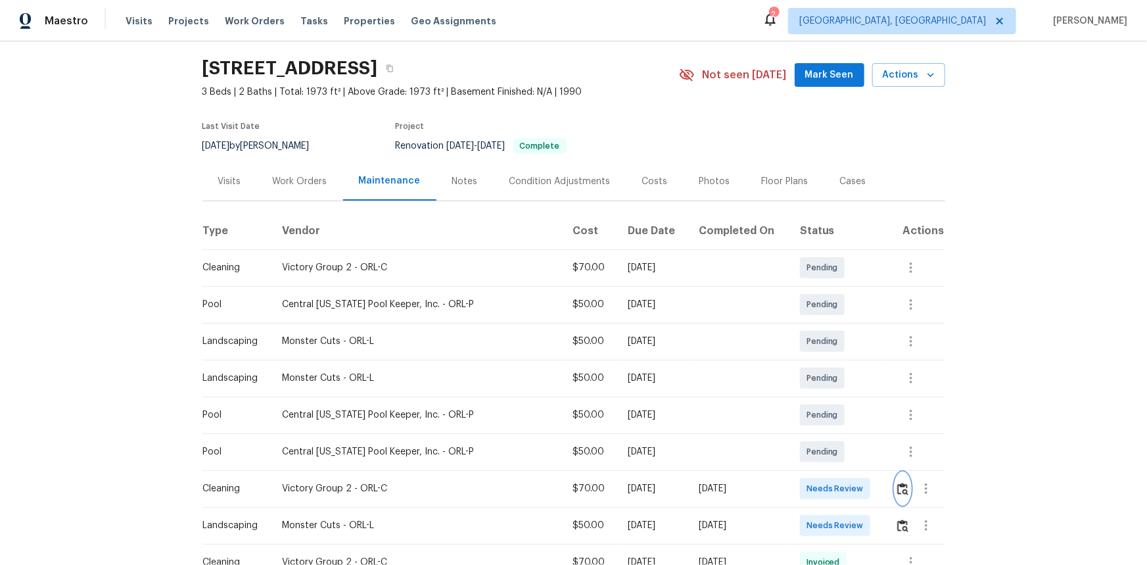
click at [905, 497] on button "button" at bounding box center [903, 489] width 15 height 32
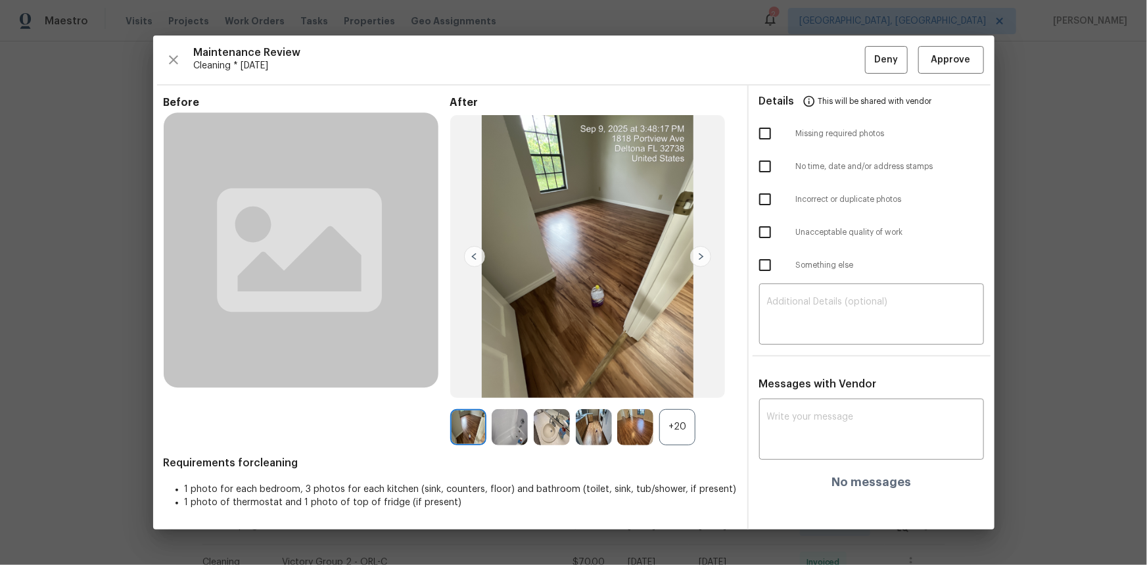
click at [677, 439] on div "+20" at bounding box center [678, 427] width 36 height 36
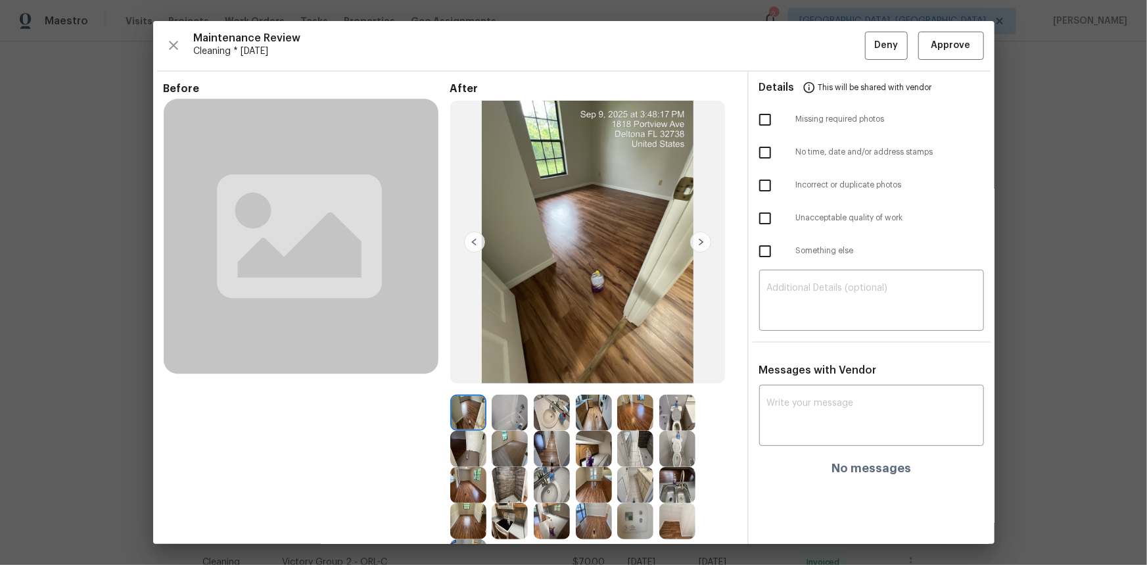
click at [639, 523] on img at bounding box center [635, 521] width 36 height 36
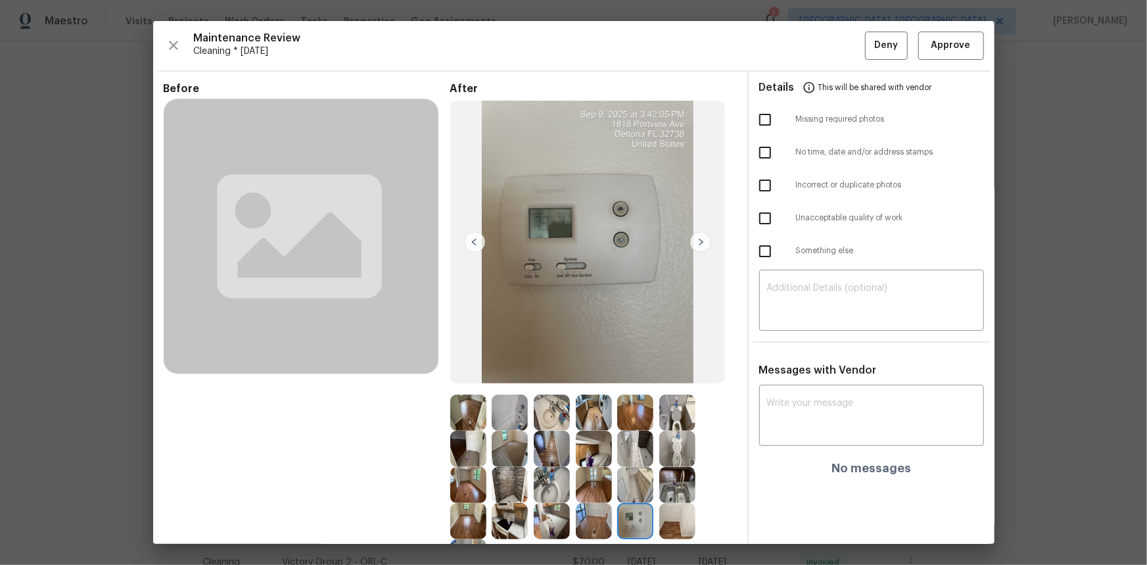
click at [639, 523] on img at bounding box center [635, 521] width 36 height 36
click at [936, 45] on span "Approve" at bounding box center [951, 45] width 39 height 16
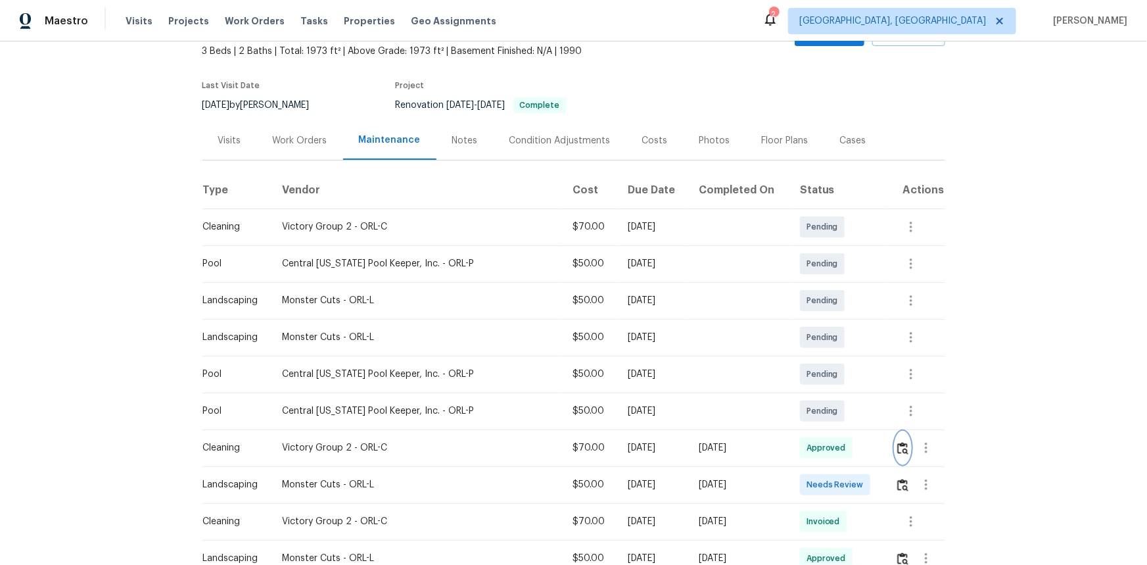
scroll to position [0, 0]
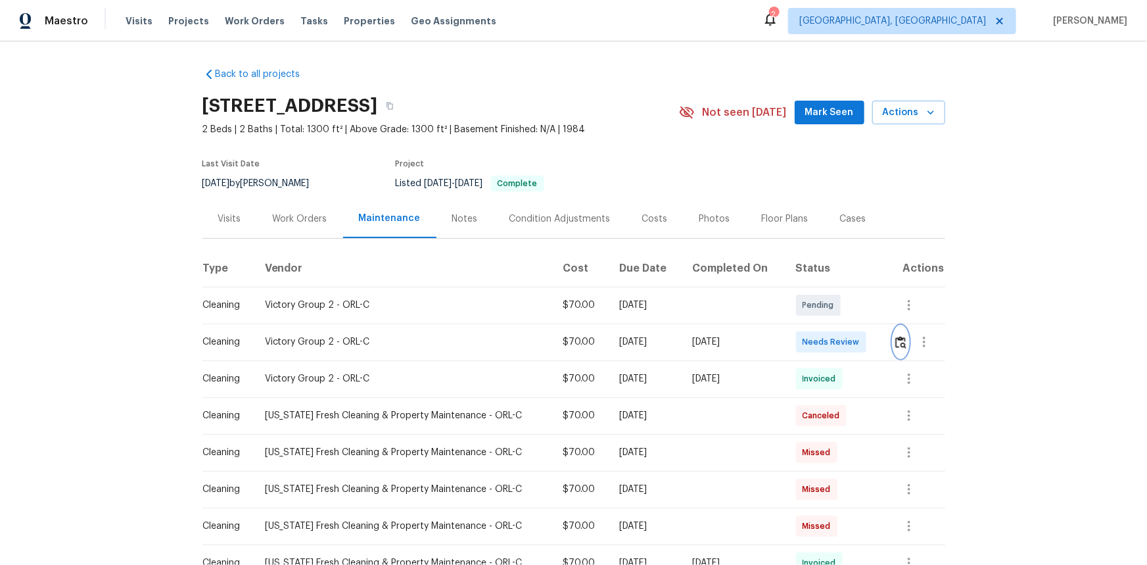
click at [816, 342] on img "button" at bounding box center [901, 342] width 11 height 12
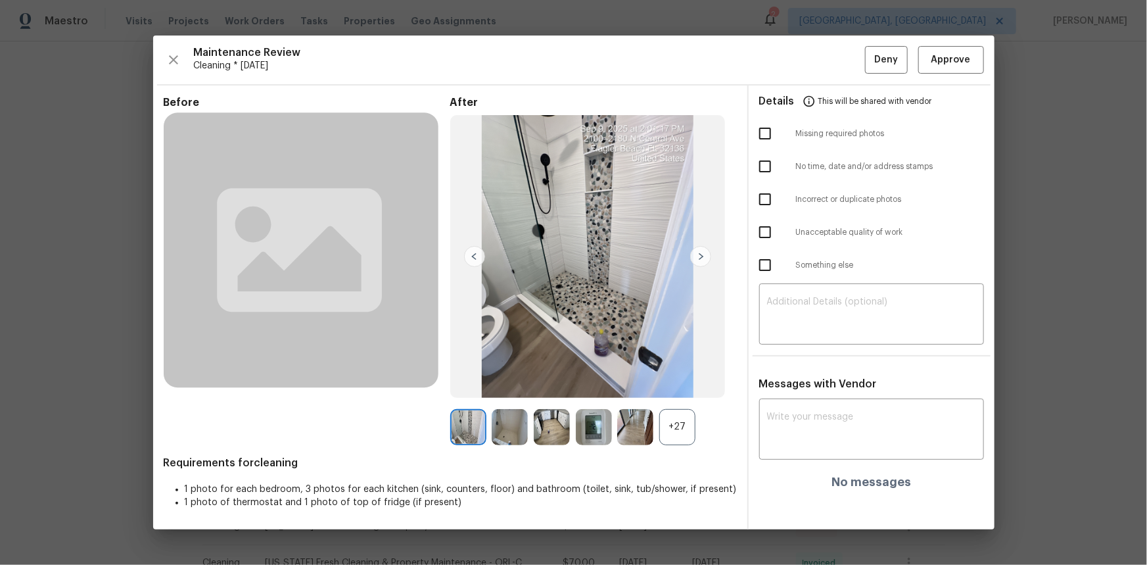
click at [681, 377] on div "+27" at bounding box center [678, 427] width 36 height 36
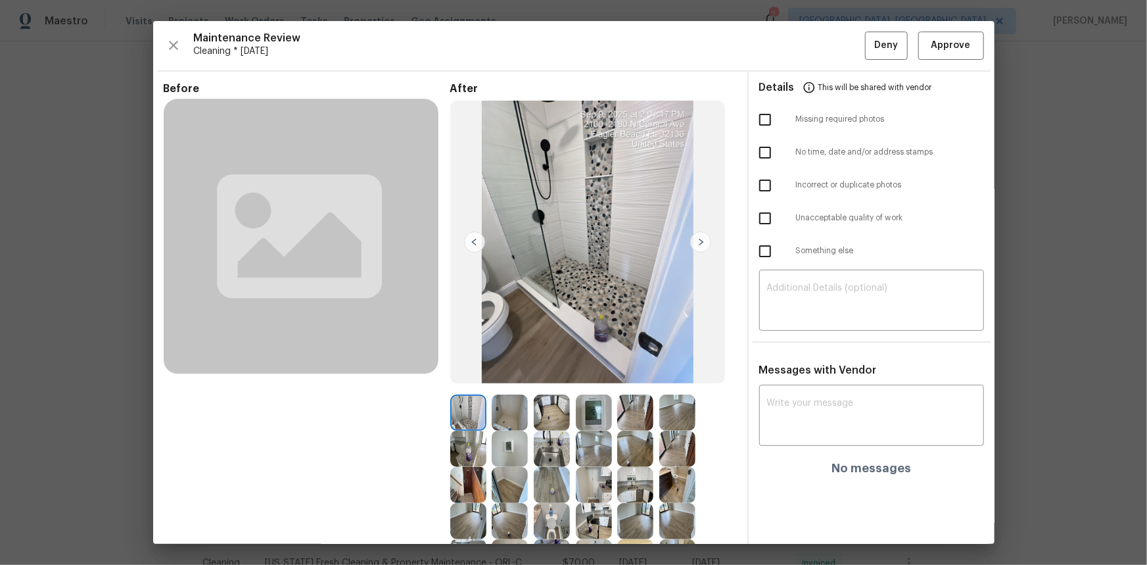
click at [585, 377] on img at bounding box center [594, 413] width 36 height 36
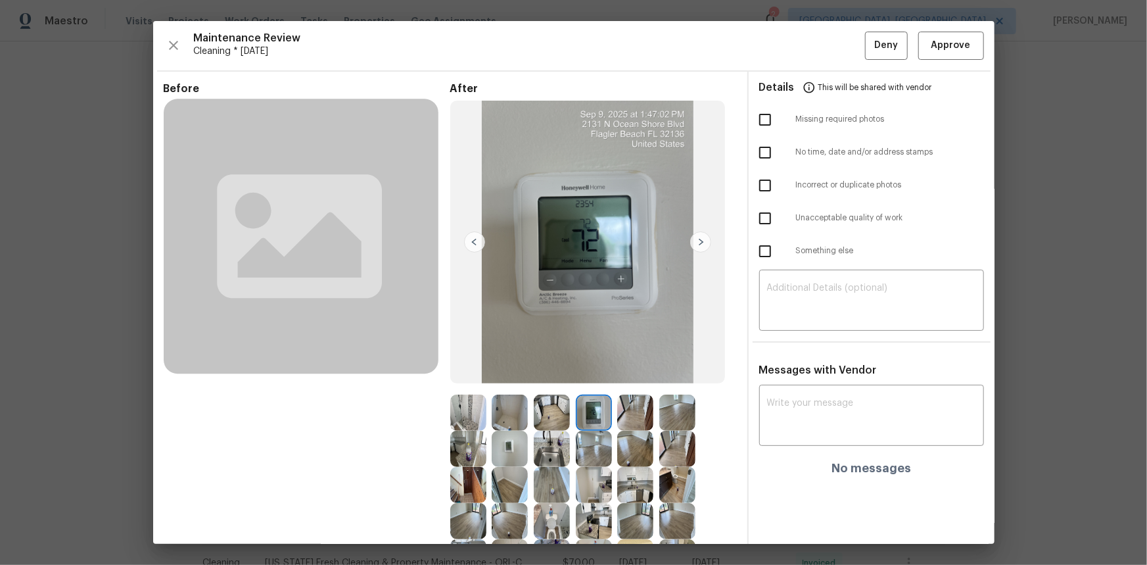
click at [585, 377] on img at bounding box center [594, 413] width 36 height 36
click at [584, 377] on img at bounding box center [594, 413] width 36 height 36
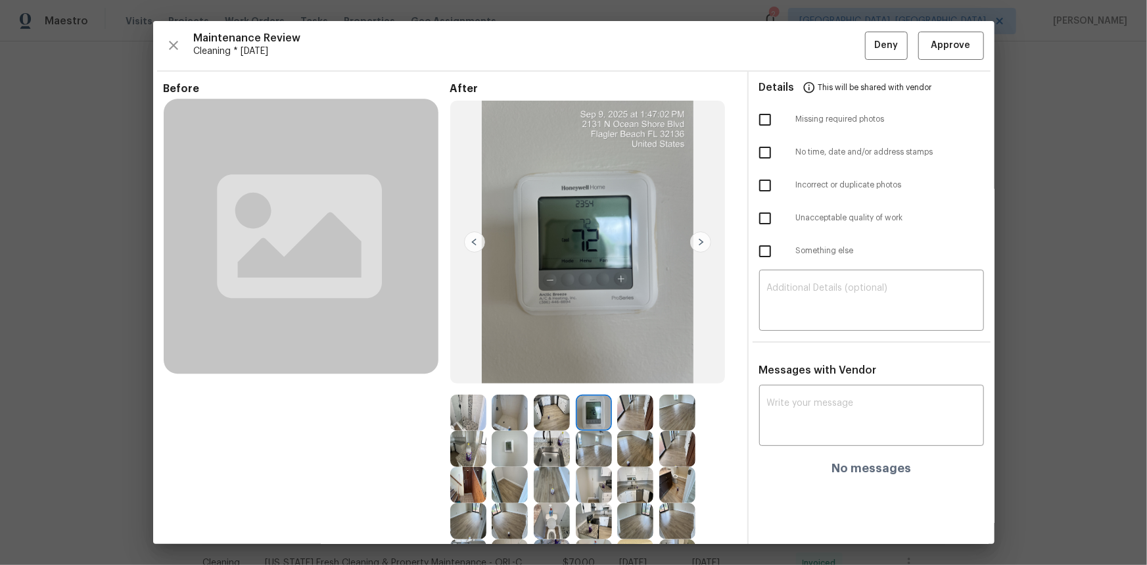
click at [584, 377] on img at bounding box center [594, 413] width 36 height 36
click at [583, 377] on img at bounding box center [594, 413] width 36 height 36
drag, startPoint x: 583, startPoint y: 412, endPoint x: 581, endPoint y: 398, distance: 14.7
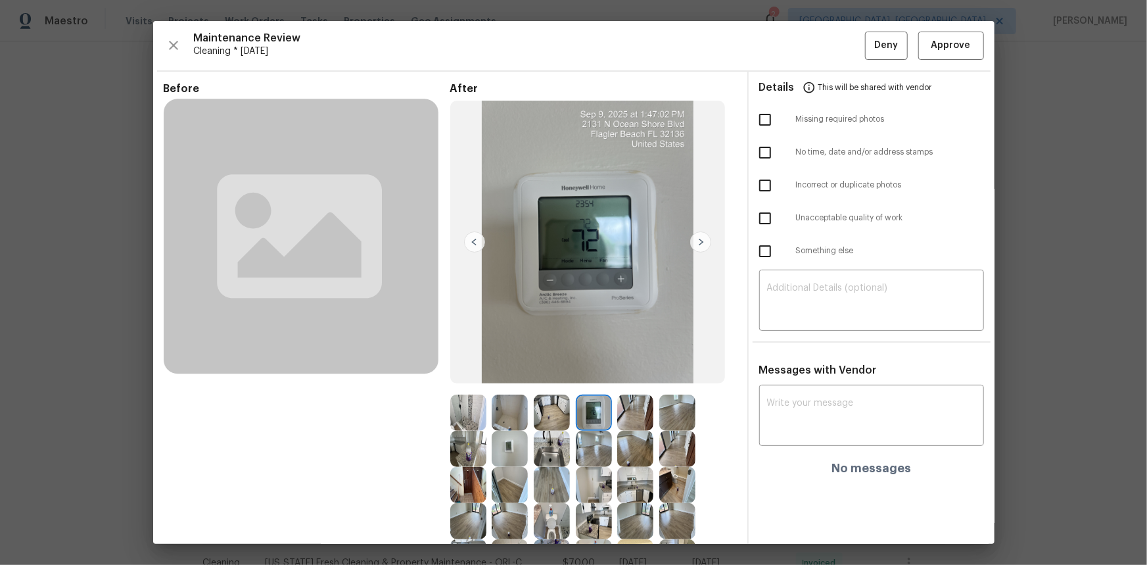
click at [583, 377] on img at bounding box center [594, 413] width 36 height 36
click at [816, 49] on span "Approve" at bounding box center [951, 45] width 39 height 16
